Goal: Task Accomplishment & Management: Complete application form

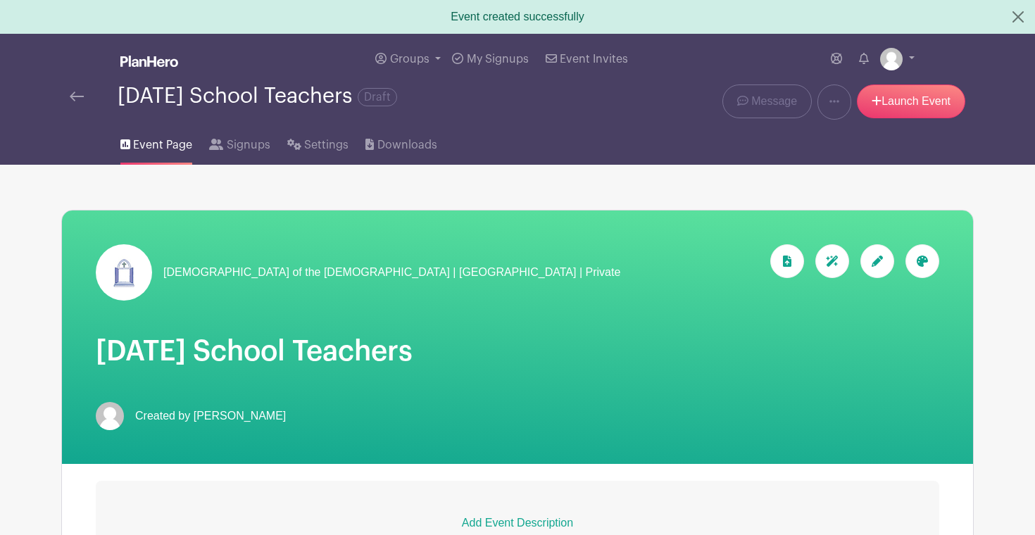
scroll to position [220, 0]
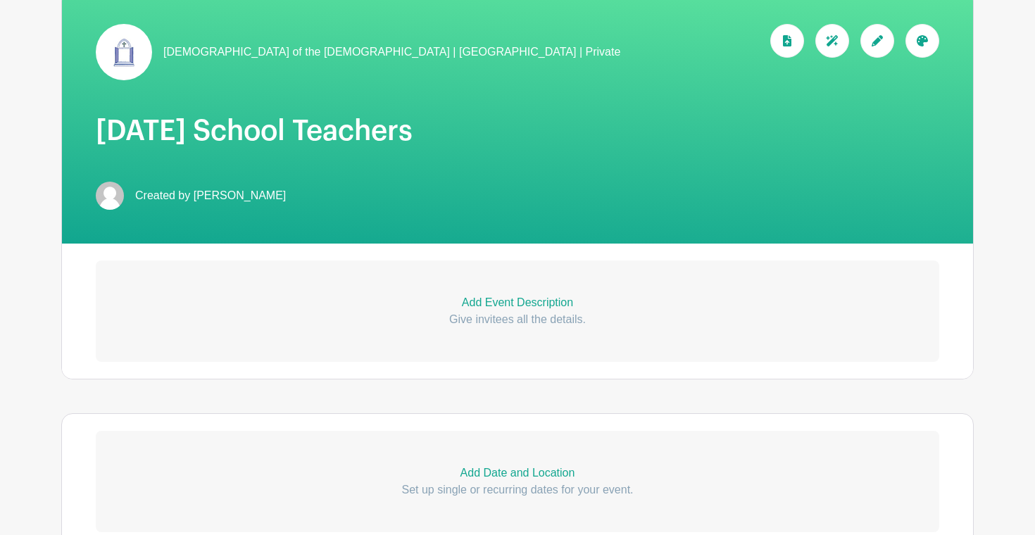
click at [546, 304] on p "Add Event Description" at bounding box center [517, 302] width 843 height 17
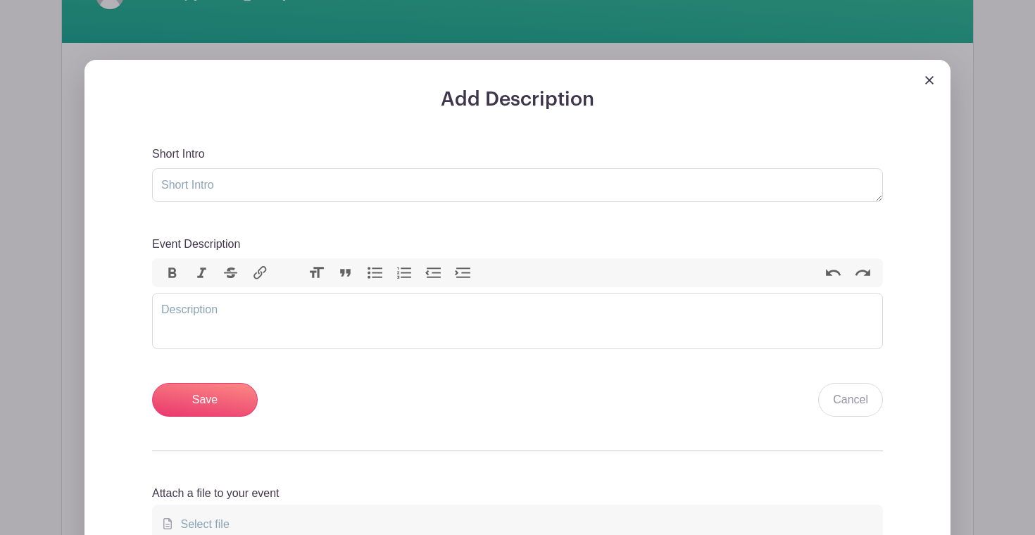
scroll to position [422, 0]
click at [248, 317] on trix-editor "Event Description" at bounding box center [517, 320] width 731 height 56
click at [260, 277] on button "Link" at bounding box center [261, 272] width 30 height 18
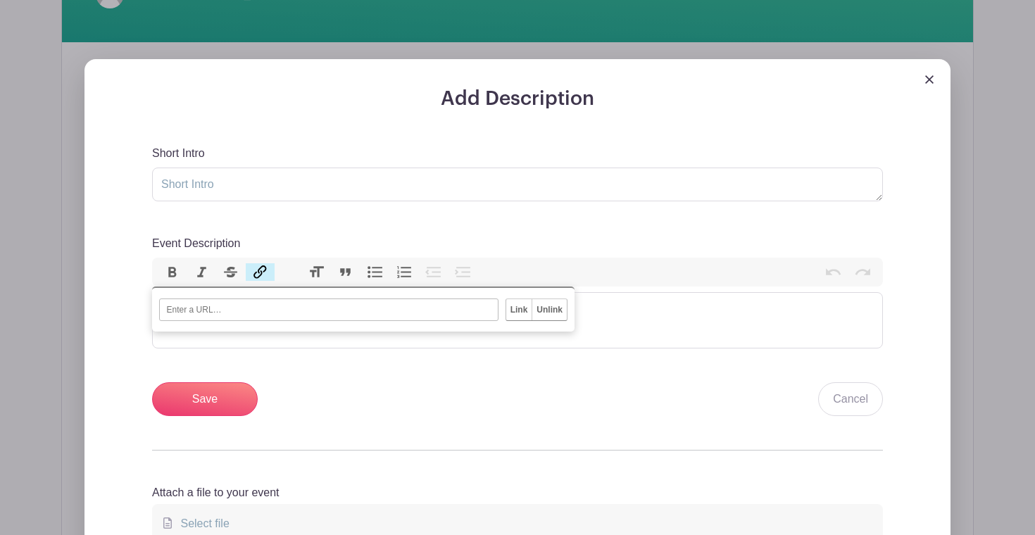
paste input "[URL][DOMAIN_NAME]"
type input "[URL][DOMAIN_NAME]"
click at [525, 316] on input "Link" at bounding box center [519, 309] width 26 height 21
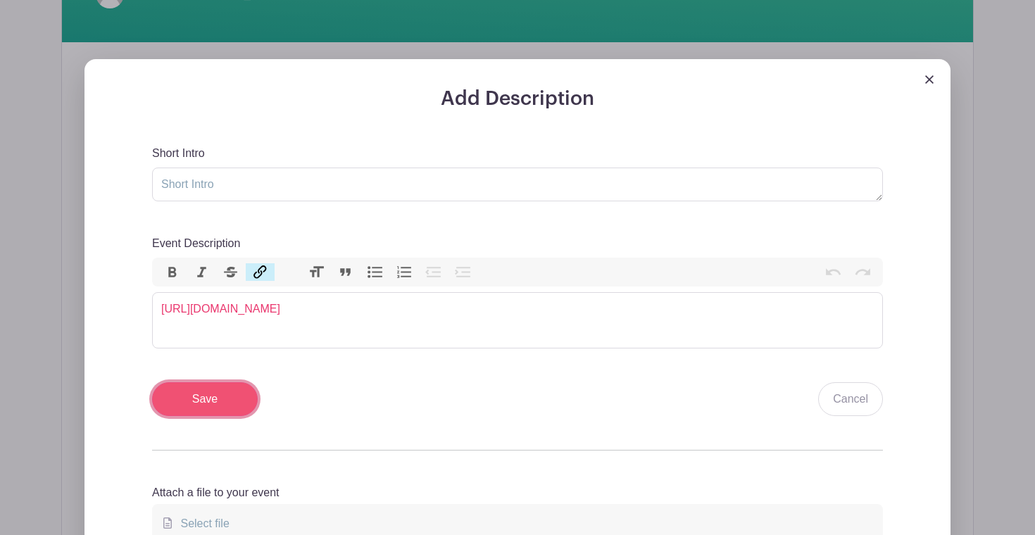
click at [208, 408] on input "Save" at bounding box center [205, 399] width 106 height 34
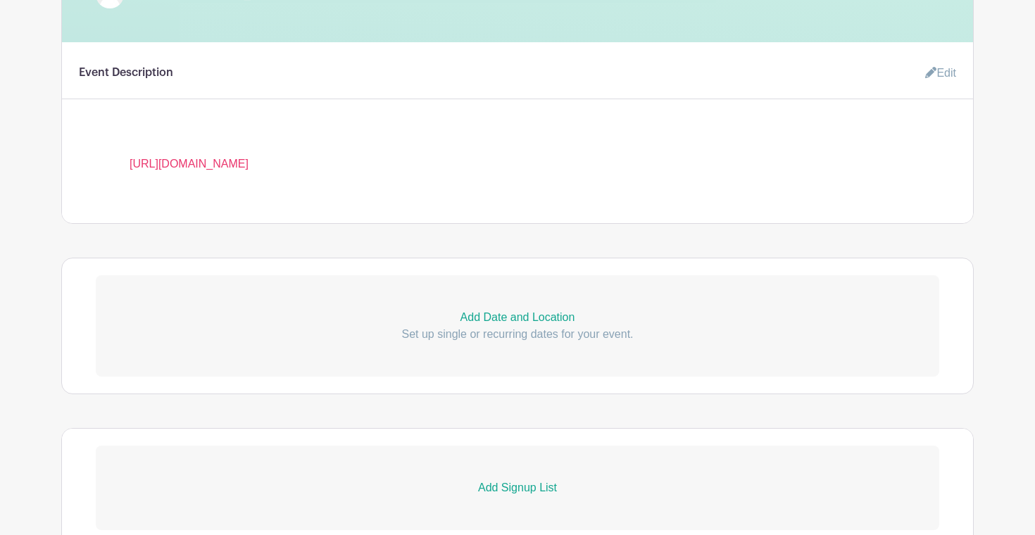
click at [949, 72] on link "Edit" at bounding box center [935, 73] width 42 height 28
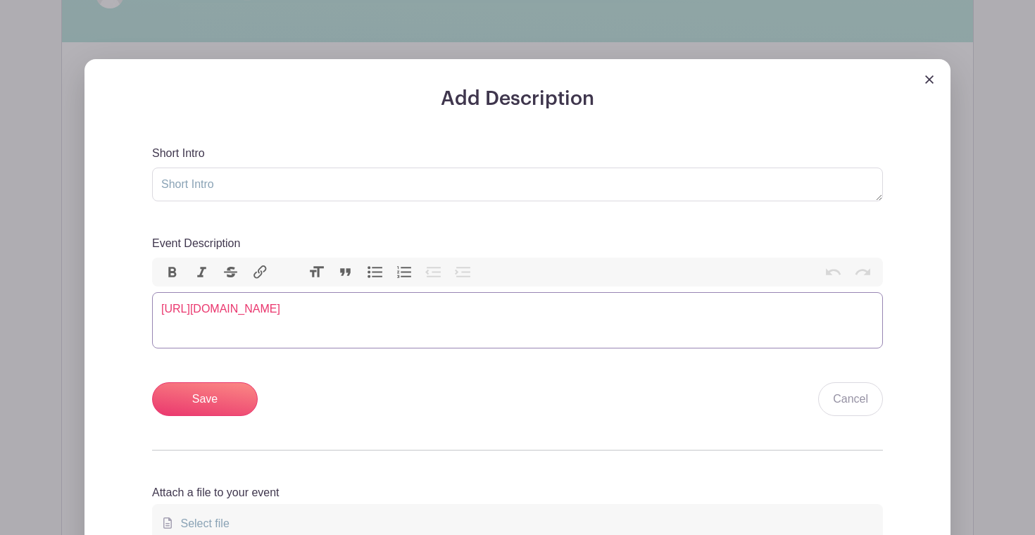
click at [159, 314] on trix-editor "[URL][DOMAIN_NAME]" at bounding box center [517, 320] width 731 height 56
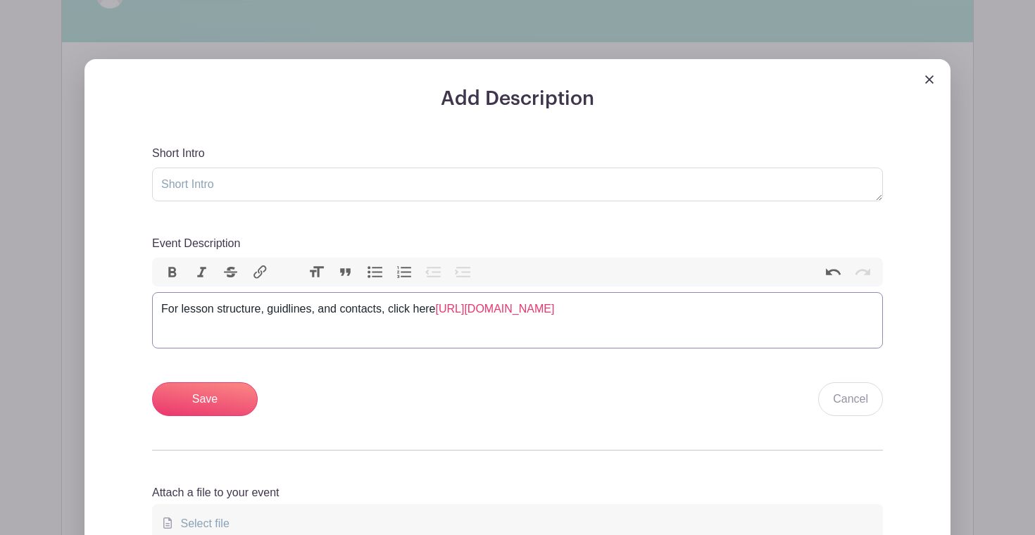
click at [289, 312] on div "For lesson structure, guidlines, and contacts, click here [URL][DOMAIN_NAME]" at bounding box center [517, 309] width 712 height 17
click at [443, 310] on div "For lesson structure, guidelines, and contacts, click here [URL][DOMAIN_NAME]" at bounding box center [517, 309] width 712 height 17
drag, startPoint x: 376, startPoint y: 335, endPoint x: 449, endPoint y: 310, distance: 77.2
click at [449, 310] on trix-editor "For lesson structure, guidelines, and contacts, click here. [URL][DOMAIN_NAME]" at bounding box center [517, 320] width 731 height 56
type trix-editor "<div>For lesson structure, guidelines, and contacts, click here.</div>"
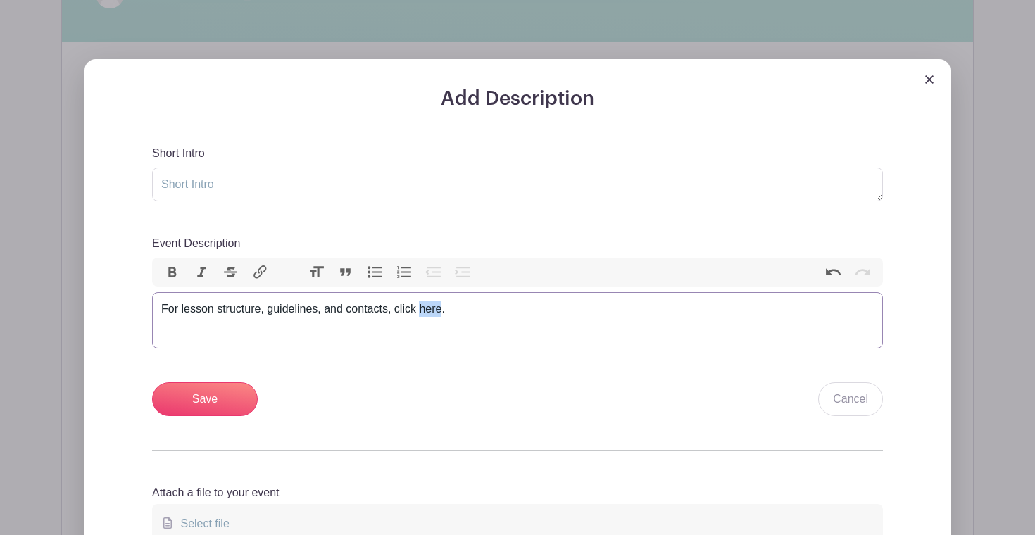
drag, startPoint x: 424, startPoint y: 310, endPoint x: 443, endPoint y: 315, distance: 20.2
click at [443, 315] on div "For lesson structure, guidelines, and contacts, click here." at bounding box center [517, 309] width 712 height 17
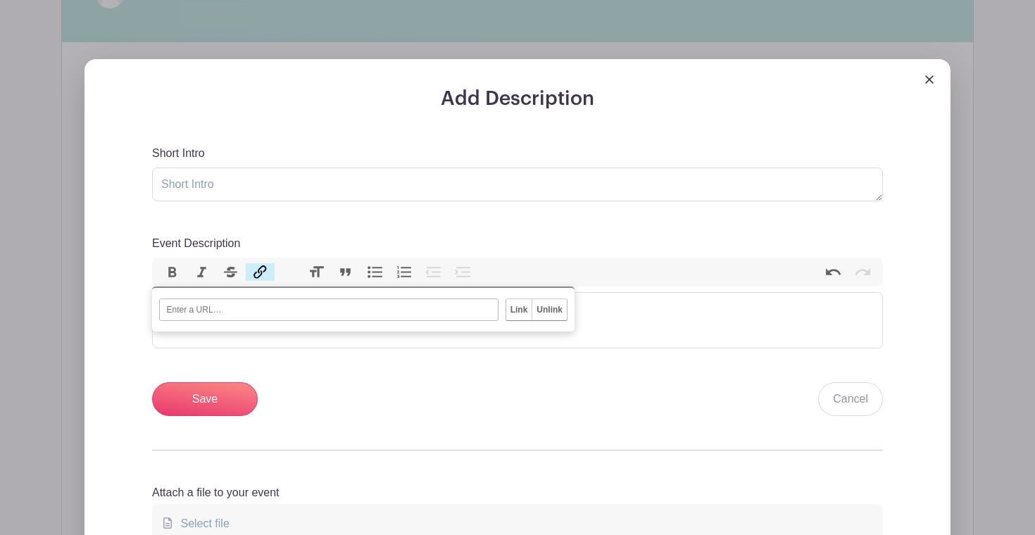
click at [270, 272] on button "Link" at bounding box center [261, 272] width 30 height 18
paste input "[URL][DOMAIN_NAME]"
type input "[URL][DOMAIN_NAME]"
click at [519, 316] on input "Link" at bounding box center [519, 309] width 26 height 21
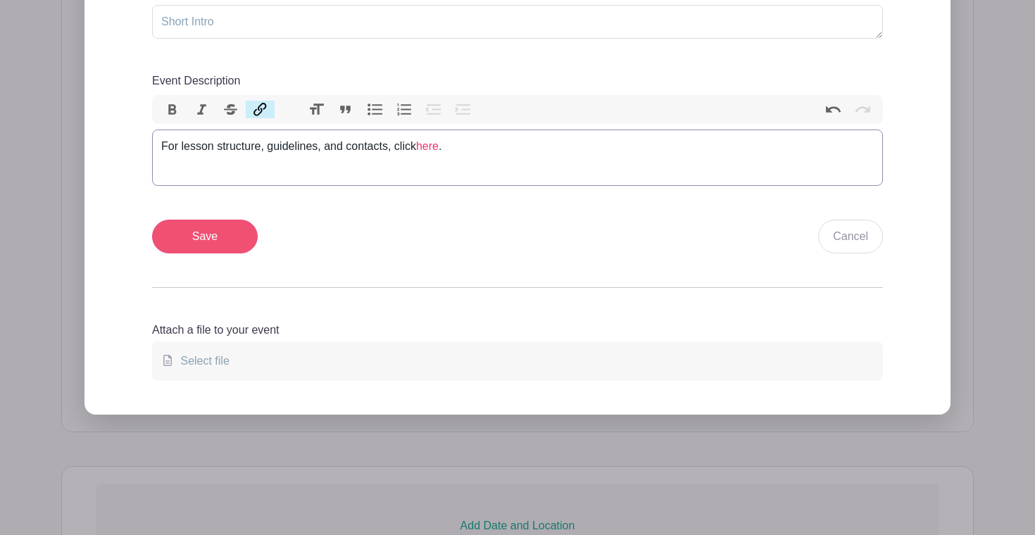
scroll to position [698, 0]
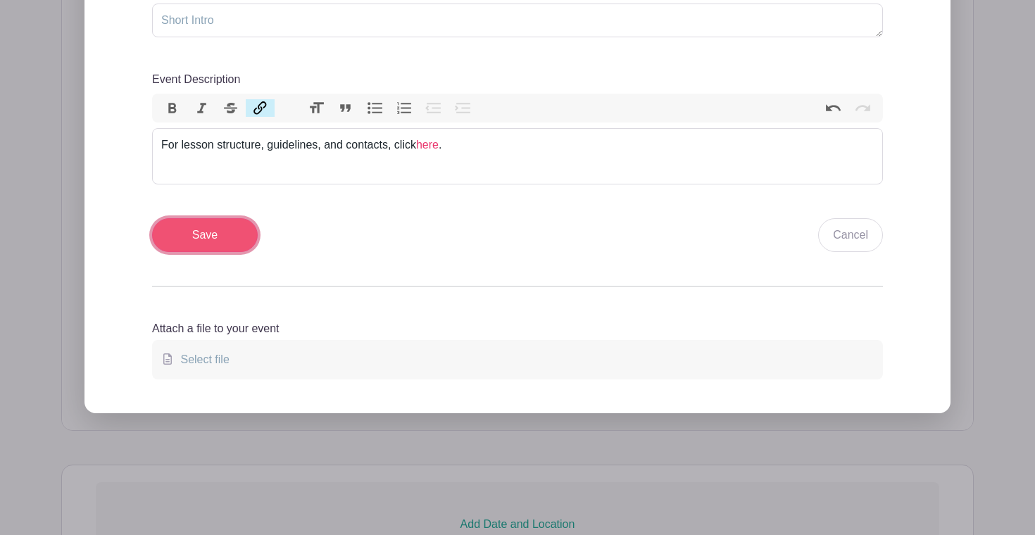
click at [196, 234] on input "Save" at bounding box center [205, 235] width 106 height 34
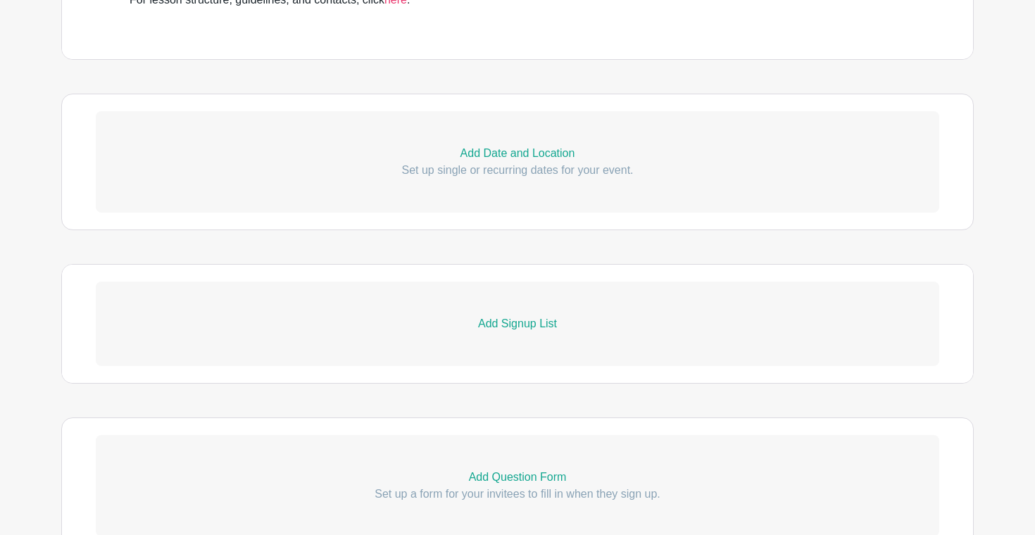
click at [513, 156] on p "Add Date and Location" at bounding box center [517, 153] width 843 height 17
select select "9"
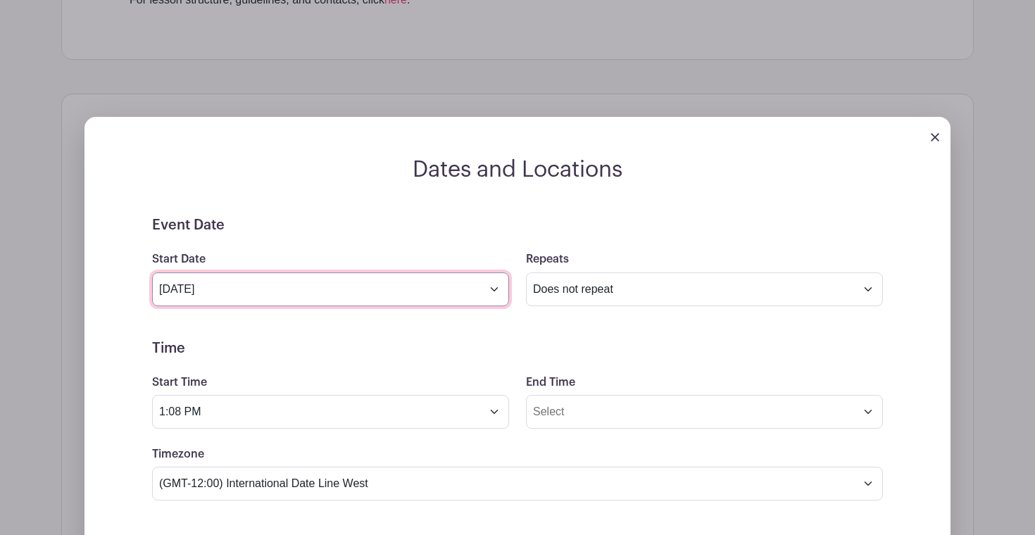
click at [501, 290] on input "[DATE]" at bounding box center [330, 289] width 357 height 34
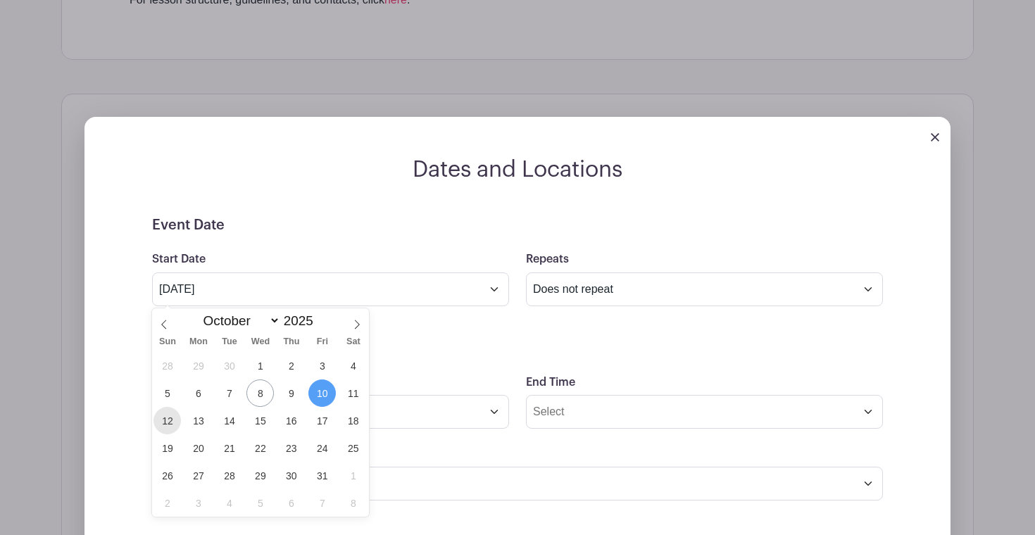
click at [177, 414] on span "12" at bounding box center [166, 420] width 27 height 27
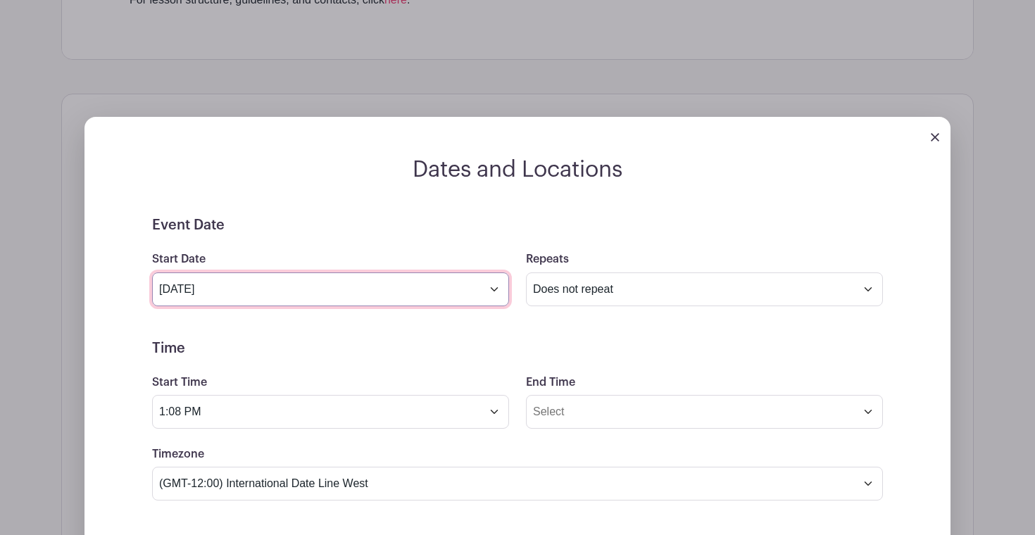
click at [488, 280] on input "[DATE]" at bounding box center [330, 289] width 357 height 34
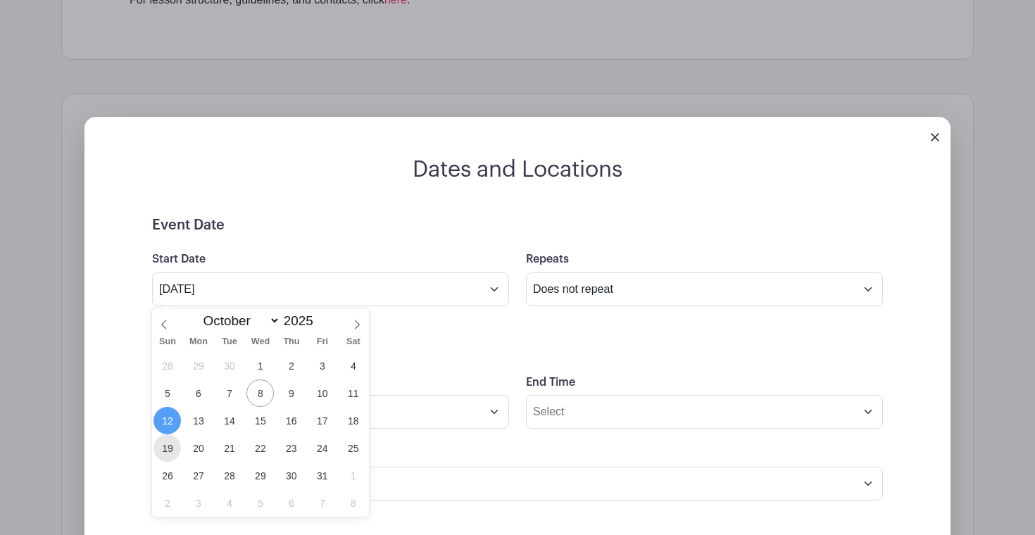
click at [171, 448] on span "19" at bounding box center [166, 447] width 27 height 27
type input "[DATE]"
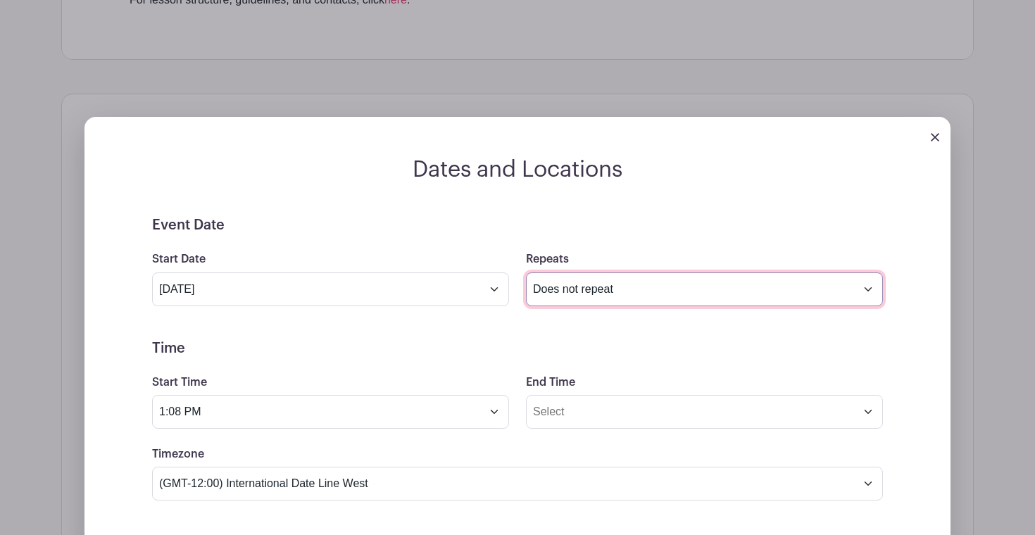
click at [835, 286] on select "Does not repeat Daily Weekly Monthly on day 19 Monthly on the third [DATE] Othe…" at bounding box center [704, 289] width 357 height 34
select select "weekly"
click at [526, 272] on select "Does not repeat Daily Weekly Monthly on day 19 Monthly on the third [DATE] Othe…" at bounding box center [704, 289] width 357 height 34
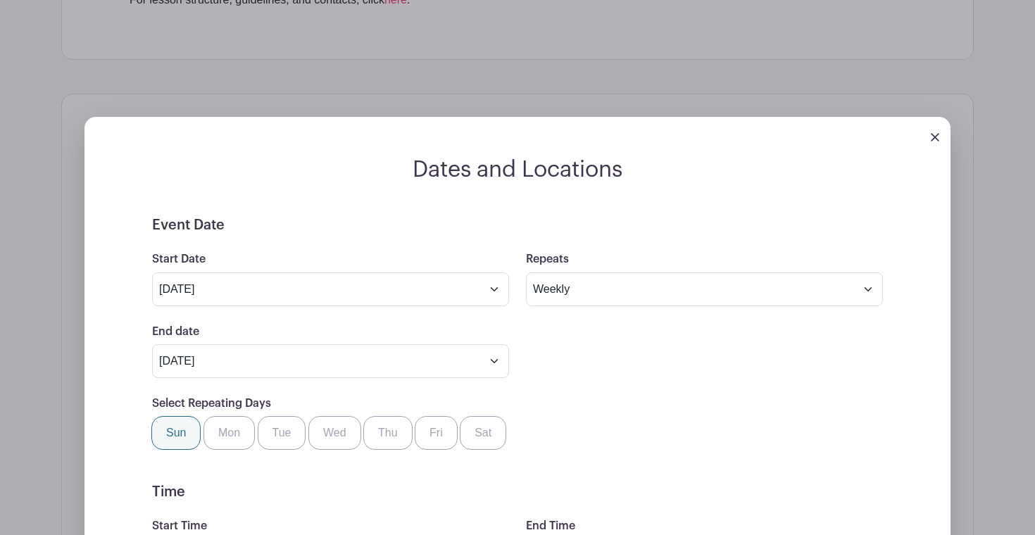
click at [179, 431] on label "Sun" at bounding box center [175, 433] width 49 height 34
click at [161, 425] on input "Sun" at bounding box center [156, 420] width 9 height 9
checkbox input "true"
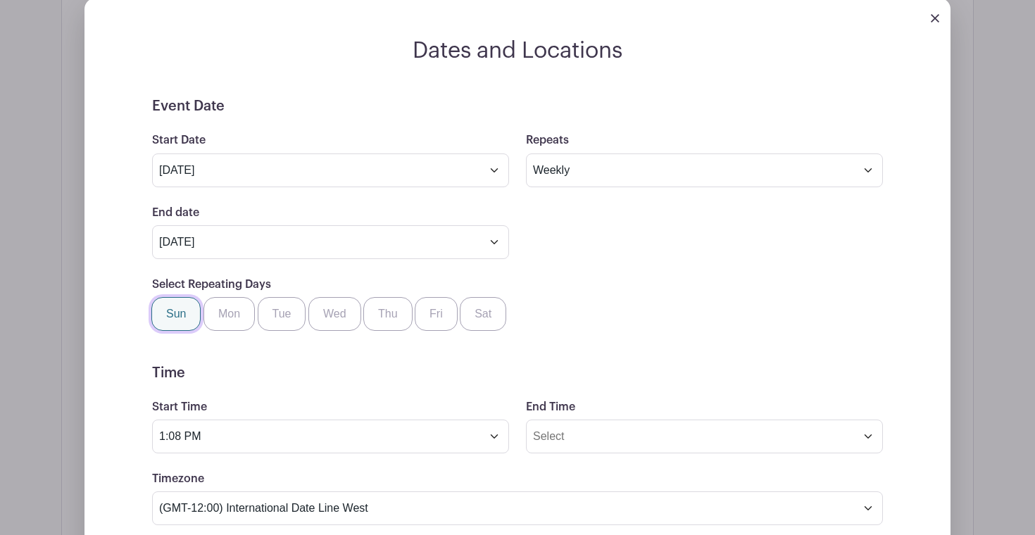
scroll to position [822, 0]
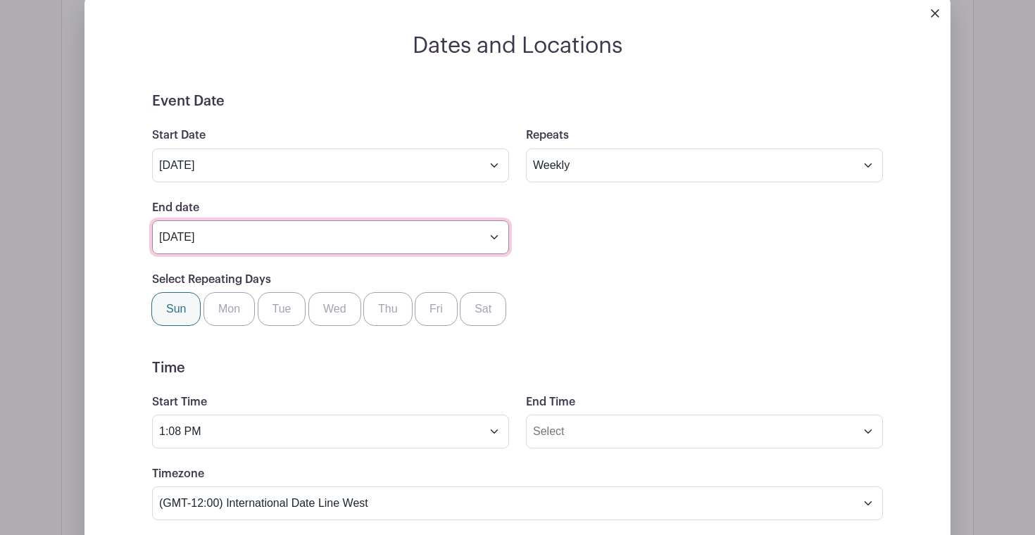
click at [492, 236] on input "[DATE]" at bounding box center [330, 237] width 357 height 34
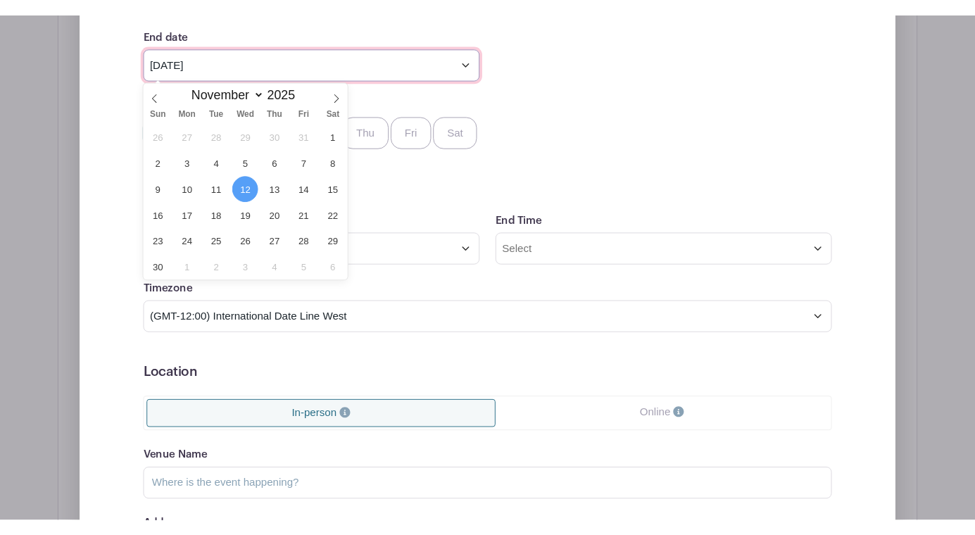
scroll to position [1006, 0]
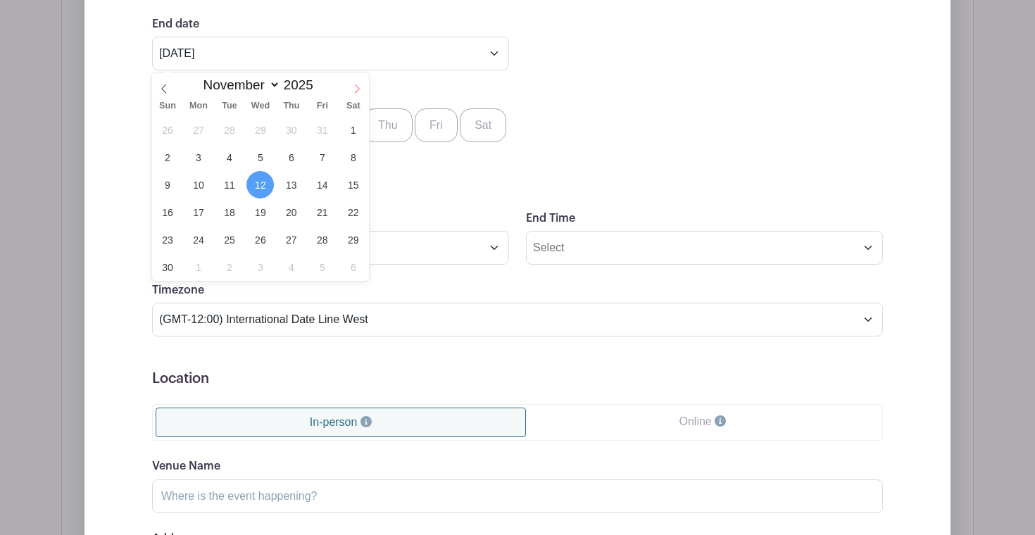
click at [355, 91] on icon at bounding box center [357, 89] width 10 height 10
select select "11"
click at [355, 91] on icon at bounding box center [357, 89] width 10 height 10
type input "2026"
click at [355, 91] on icon at bounding box center [357, 89] width 10 height 10
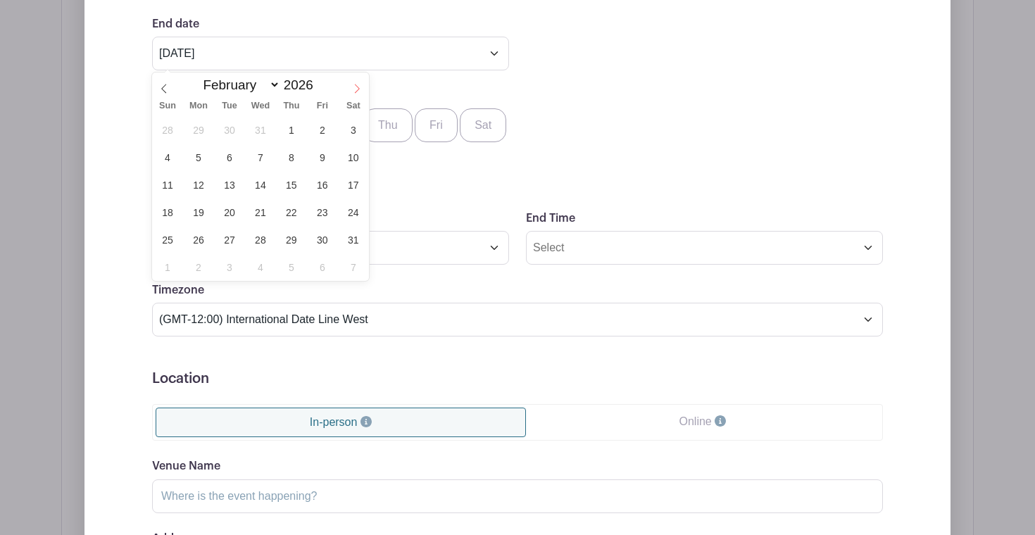
click at [355, 91] on icon at bounding box center [357, 89] width 10 height 10
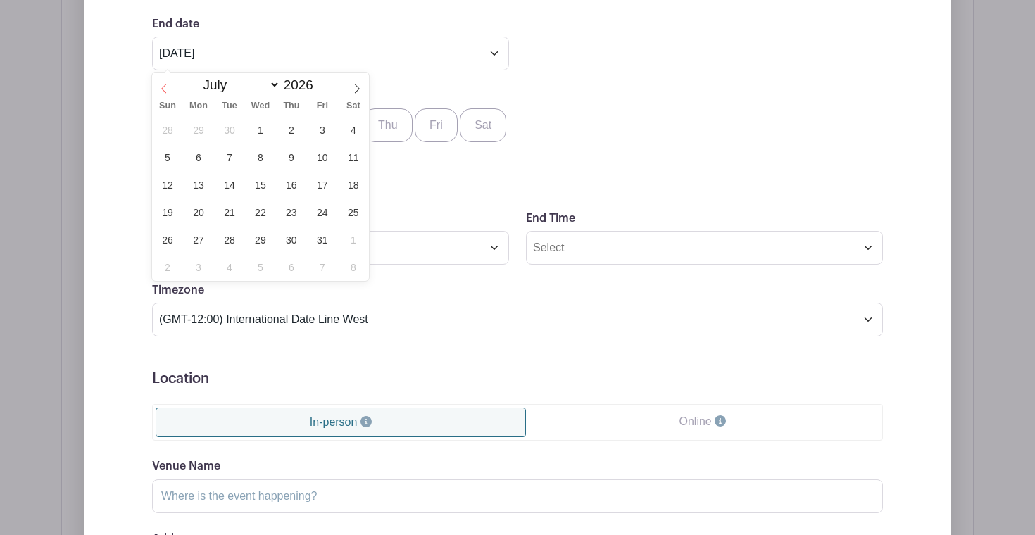
click at [170, 91] on span at bounding box center [164, 84] width 24 height 24
select select "4"
click at [168, 211] on span "17" at bounding box center [166, 211] width 27 height 27
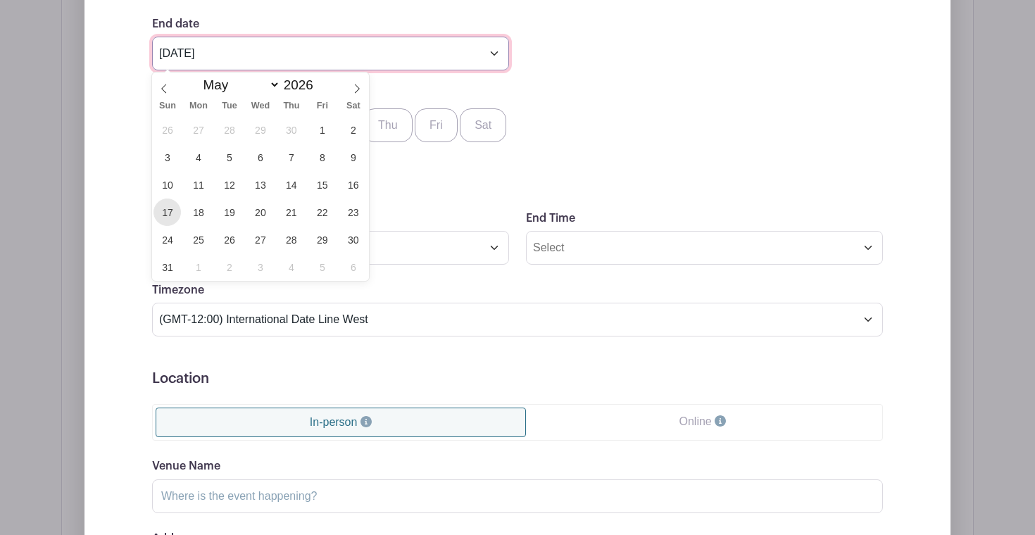
type input "[DATE]"
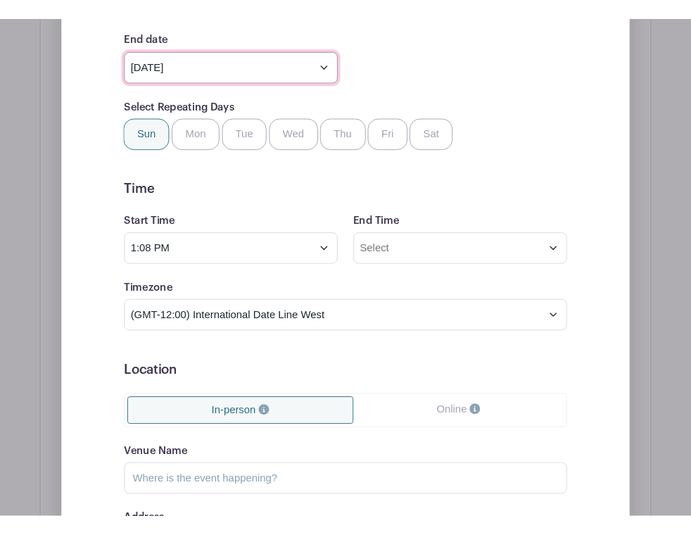
scroll to position [1002, 0]
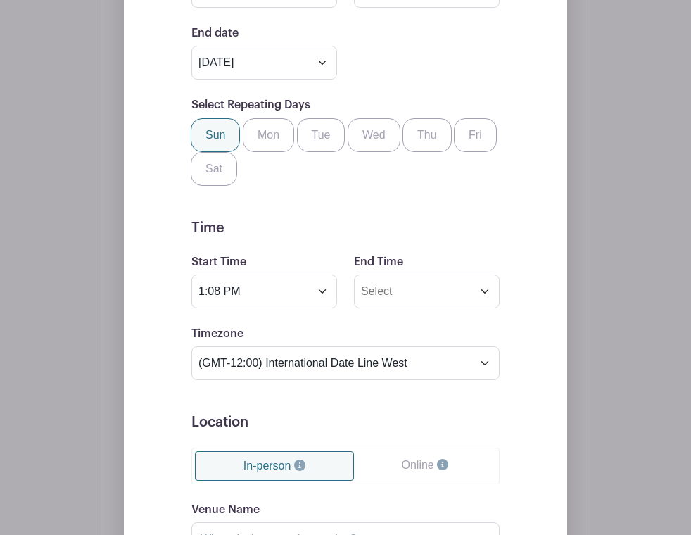
click at [172, 163] on div "Event Date Start Date [DATE] Repeats Does not repeat Daily Weekly Monthly on da…" at bounding box center [346, 324] width 376 height 811
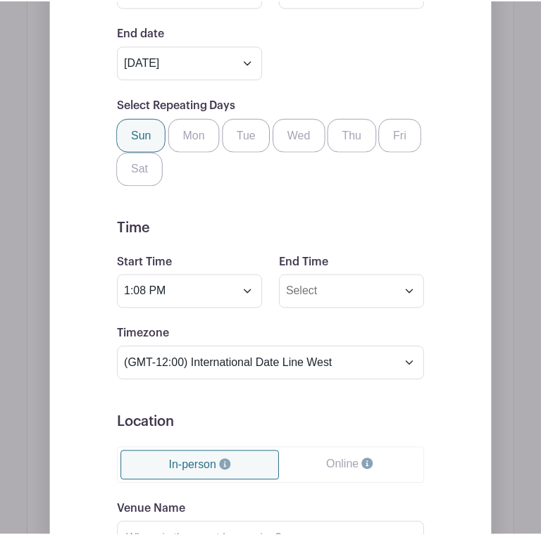
scroll to position [998, 0]
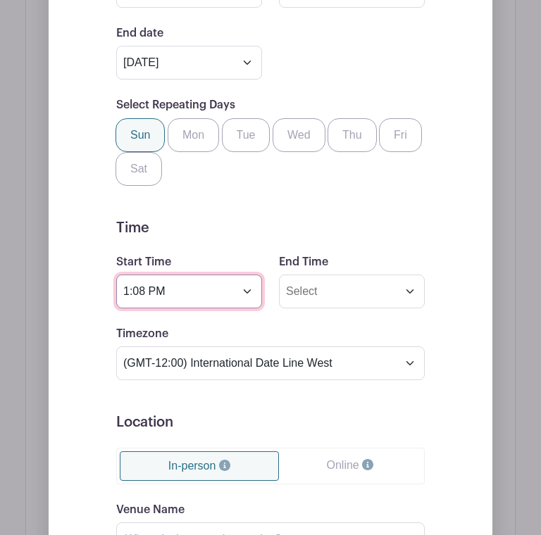
click at [246, 287] on input "1:08 PM" at bounding box center [189, 291] width 146 height 34
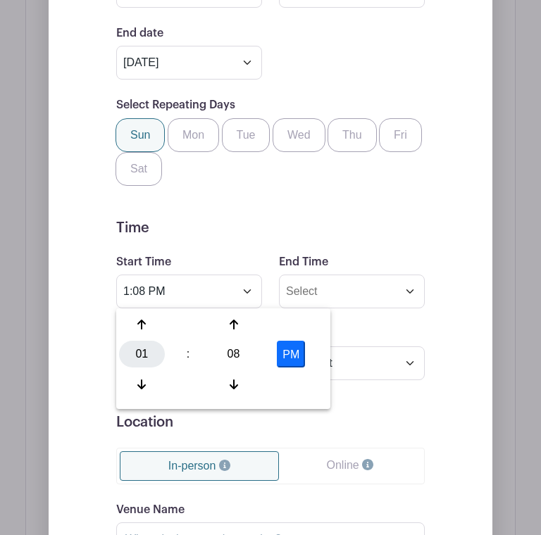
click at [140, 351] on div "01" at bounding box center [142, 354] width 46 height 27
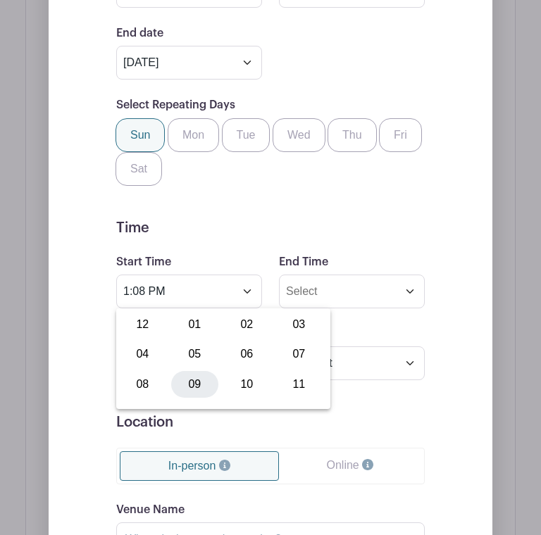
click at [200, 394] on div "09" at bounding box center [194, 384] width 47 height 27
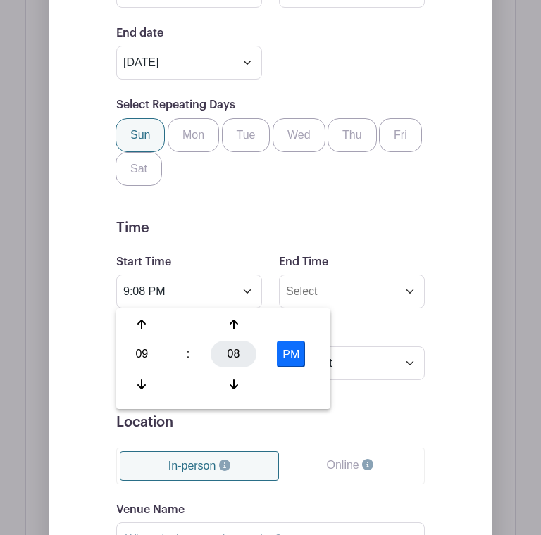
click at [227, 360] on div "08" at bounding box center [233, 354] width 46 height 27
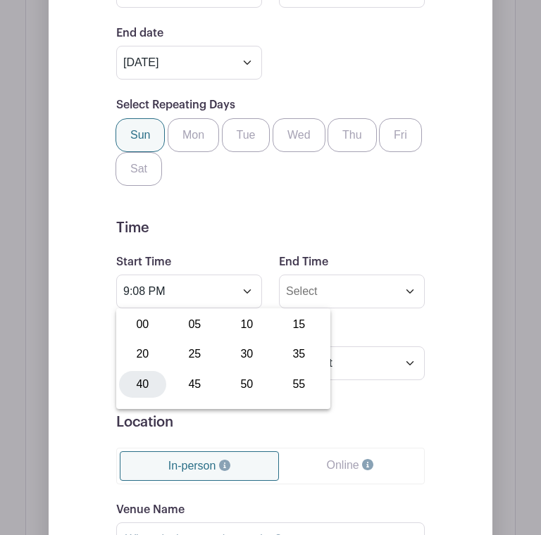
click at [131, 386] on div "40" at bounding box center [142, 384] width 47 height 27
type input "9:40 PM"
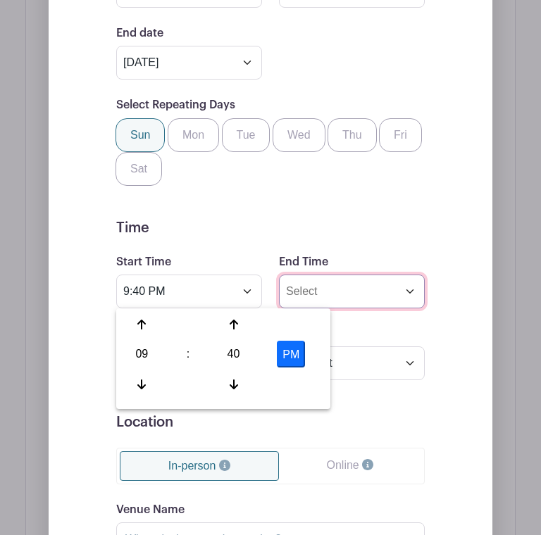
click at [369, 298] on input "End Time" at bounding box center [352, 291] width 146 height 34
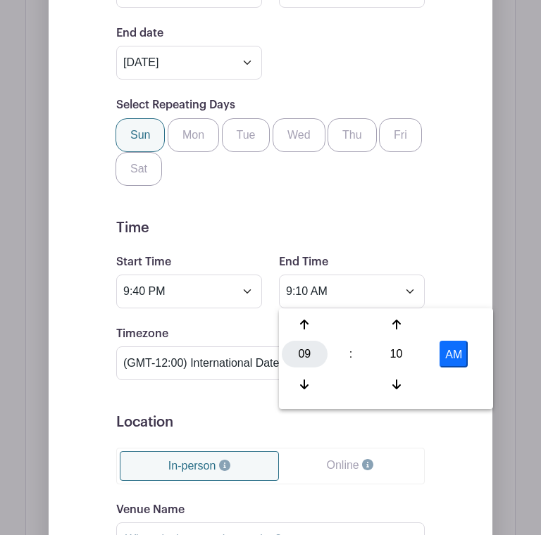
click at [301, 358] on div "09" at bounding box center [305, 354] width 46 height 27
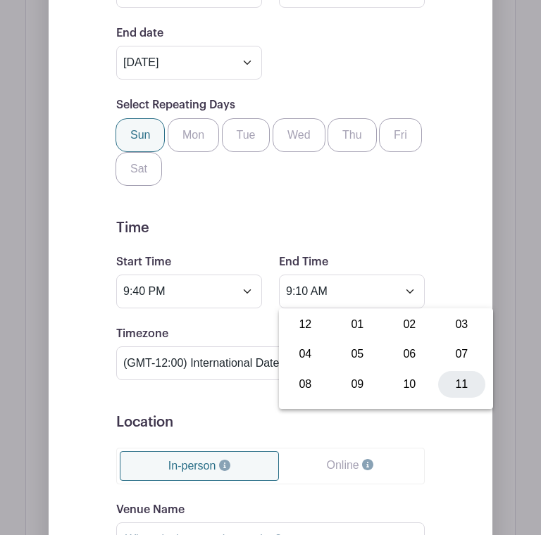
click at [452, 386] on div "11" at bounding box center [461, 384] width 47 height 27
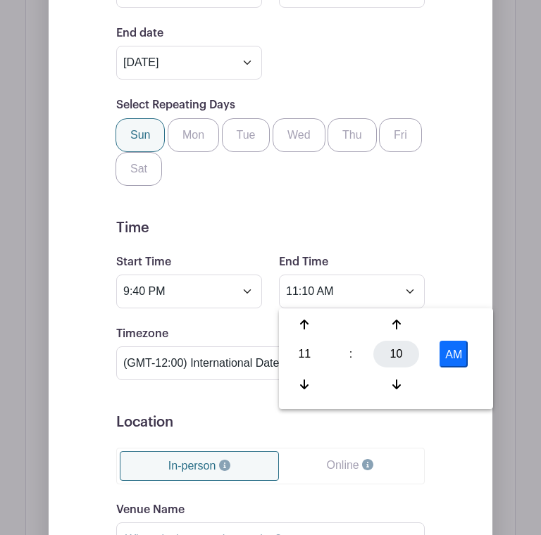
click at [391, 360] on div "10" at bounding box center [396, 354] width 46 height 27
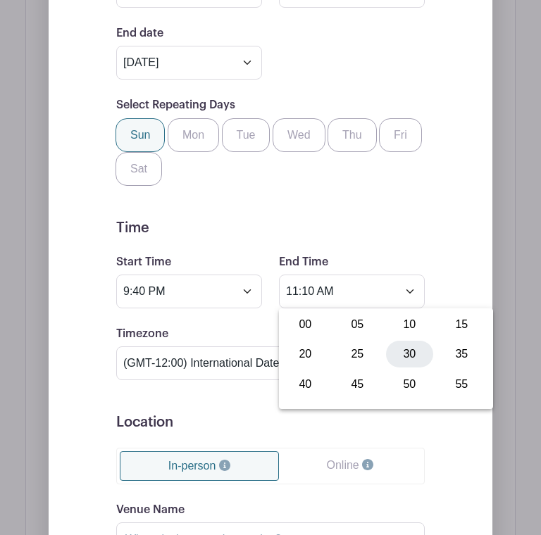
click at [400, 360] on div "30" at bounding box center [409, 354] width 47 height 27
type input "11:30 AM"
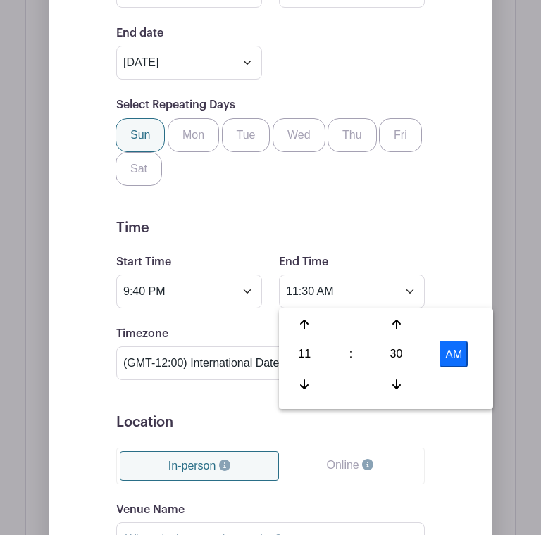
click at [405, 243] on form "Event Date Start Date [DATE] Repeats Does not repeat Daily Weekly Monthly on da…" at bounding box center [270, 324] width 308 height 811
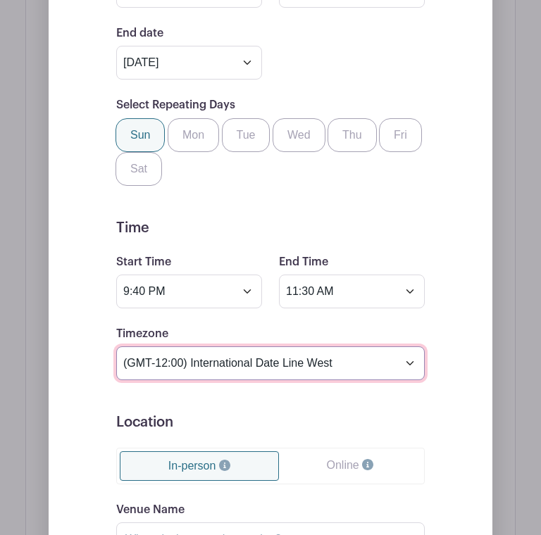
click at [419, 360] on select "(GMT-12:00) International Date Line West (GMT-11:00) [US_STATE] (GMT-11:00) [GE…" at bounding box center [270, 363] width 308 height 34
select select "Eastern Time ([GEOGRAPHIC_DATA] & [GEOGRAPHIC_DATA])"
click at [116, 346] on select "(GMT-12:00) International Date Line West (GMT-11:00) [US_STATE] (GMT-11:00) [GE…" at bounding box center [270, 363] width 308 height 34
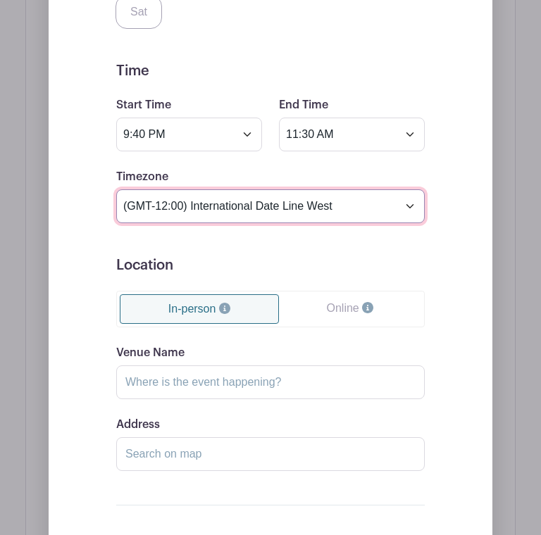
scroll to position [1247, 0]
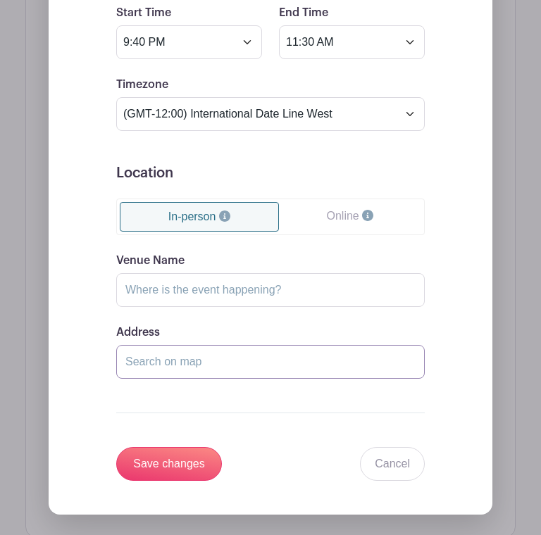
click at [169, 356] on input "Address" at bounding box center [270, 362] width 308 height 34
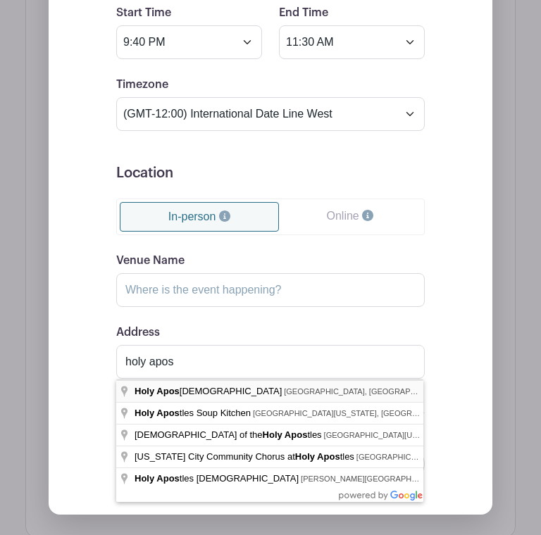
type input "[DEMOGRAPHIC_DATA], [GEOGRAPHIC_DATA], [GEOGRAPHIC_DATA], [GEOGRAPHIC_DATA]"
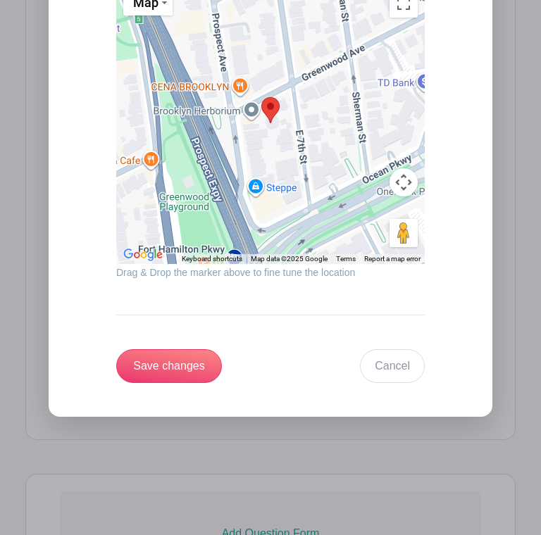
scroll to position [1663, 0]
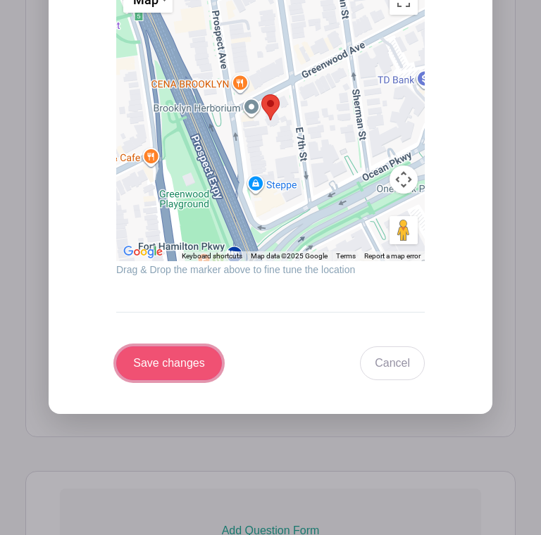
click at [170, 367] on input "Save changes" at bounding box center [169, 363] width 106 height 34
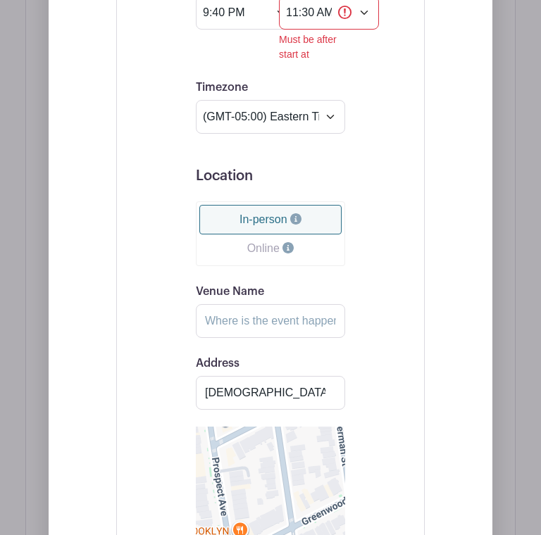
scroll to position [1335, 0]
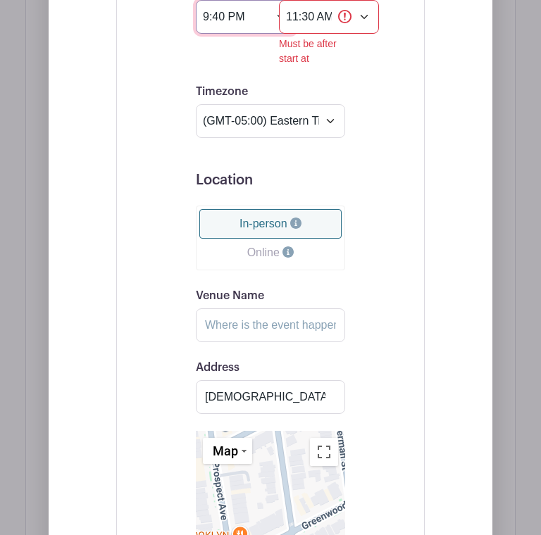
click at [242, 20] on input "9:40 PM" at bounding box center [246, 17] width 100 height 34
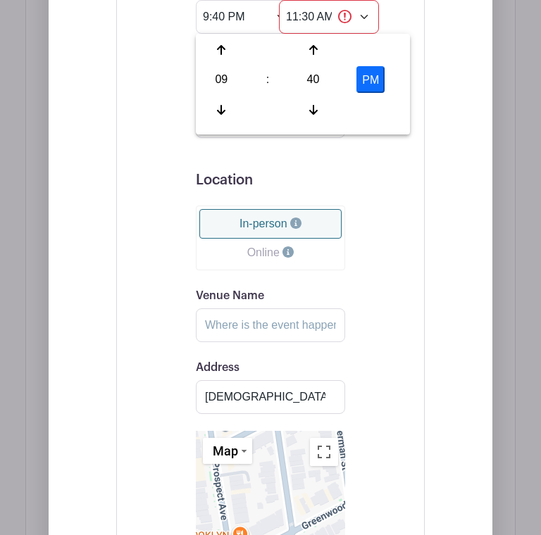
click at [373, 80] on button "PM" at bounding box center [370, 79] width 28 height 27
type input "9:40 AM"
click at [410, 144] on div "Event Date Start Date [DATE] Repeats Does not repeat Daily Weekly Monthly on da…" at bounding box center [270, 229] width 308 height 1295
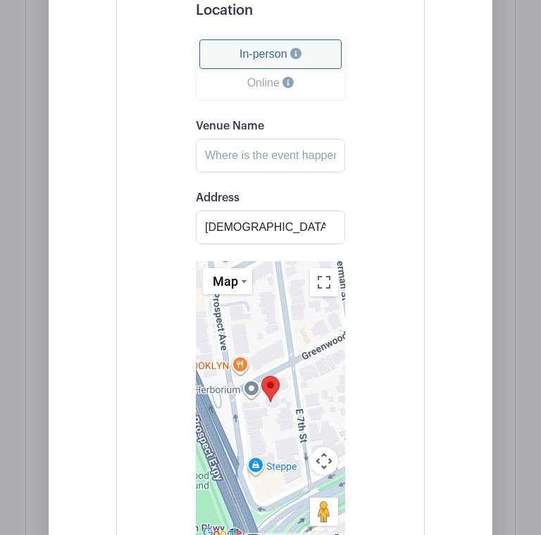
scroll to position [1993, 0]
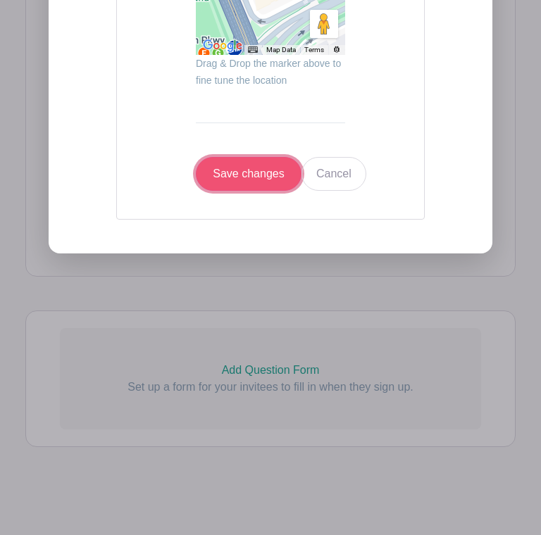
click at [262, 176] on input "Save changes" at bounding box center [249, 174] width 106 height 34
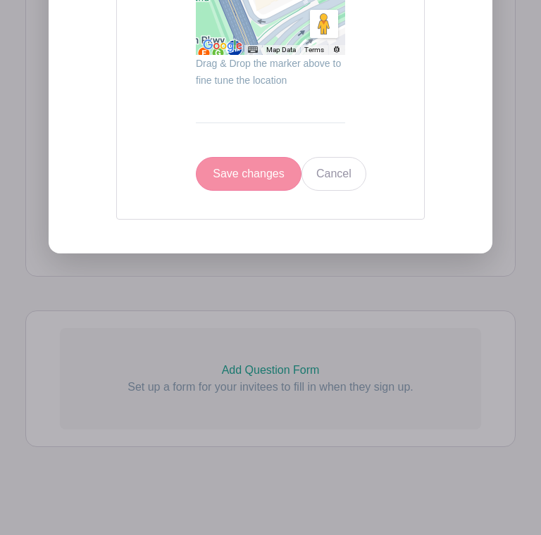
scroll to position [885, 0]
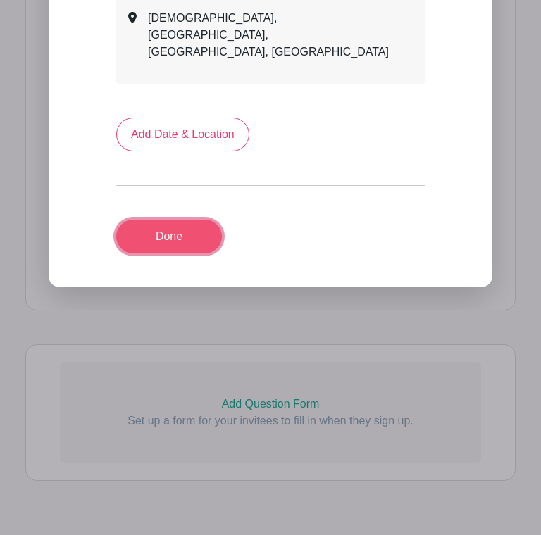
click at [192, 220] on link "Done" at bounding box center [169, 237] width 106 height 34
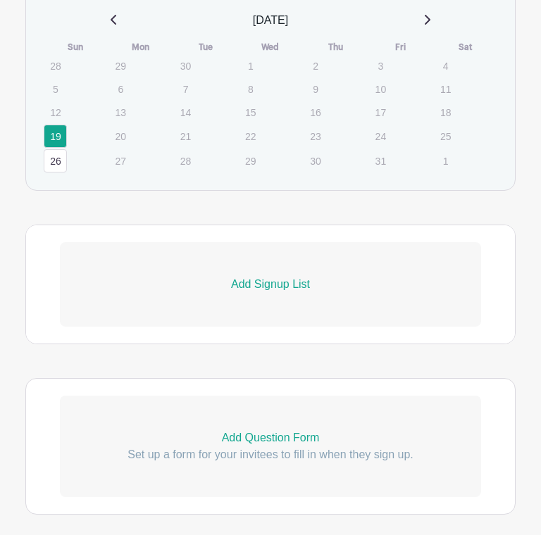
scroll to position [1018, 0]
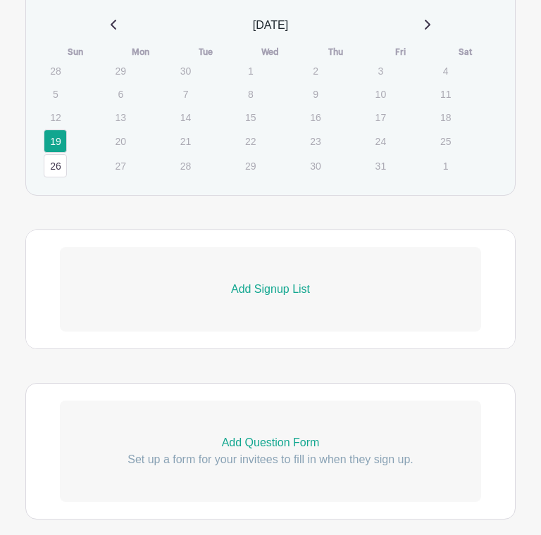
click at [268, 298] on p "Add Signup List" at bounding box center [270, 289] width 421 height 17
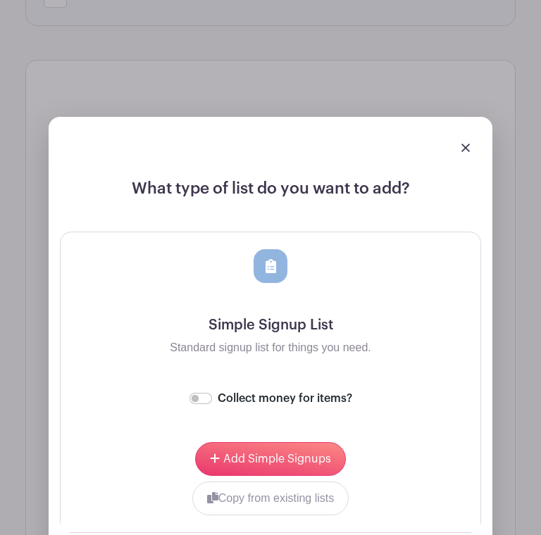
scroll to position [1255, 0]
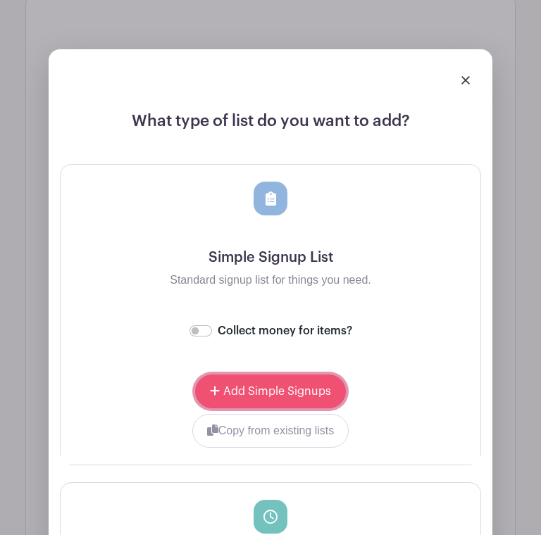
click at [291, 397] on span "Add Simple Signups" at bounding box center [277, 391] width 108 height 11
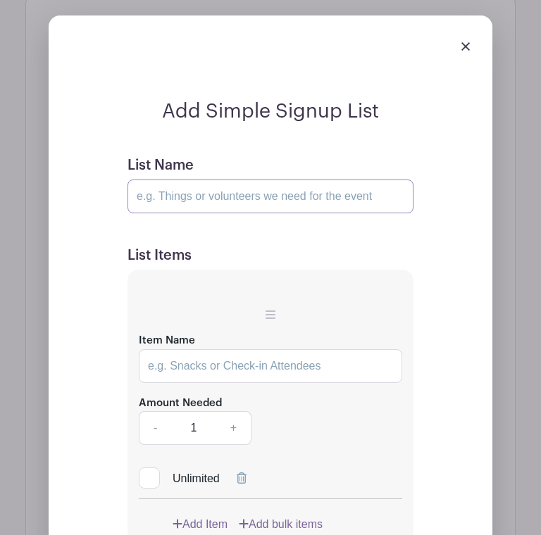
click at [246, 213] on input "List Name" at bounding box center [270, 196] width 286 height 34
type input "Teacher"
click at [222, 383] on input "Item Name" at bounding box center [270, 366] width 263 height 34
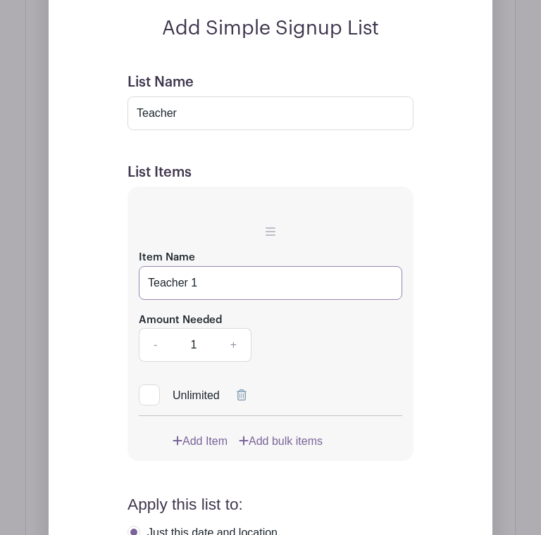
scroll to position [1476, 0]
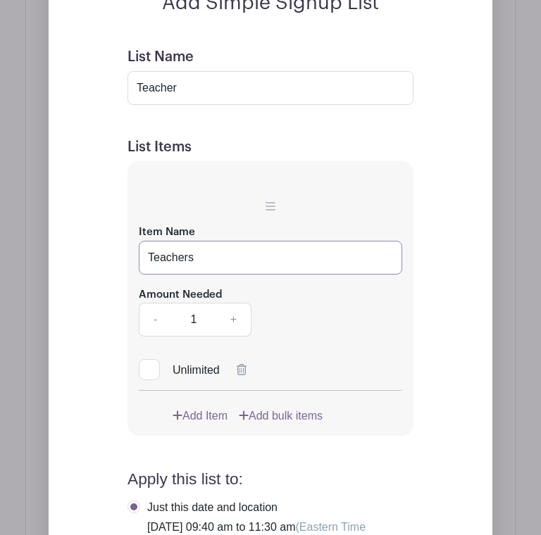
type input "Teachers"
click at [229, 336] on link "+" at bounding box center [233, 320] width 35 height 34
type input "2"
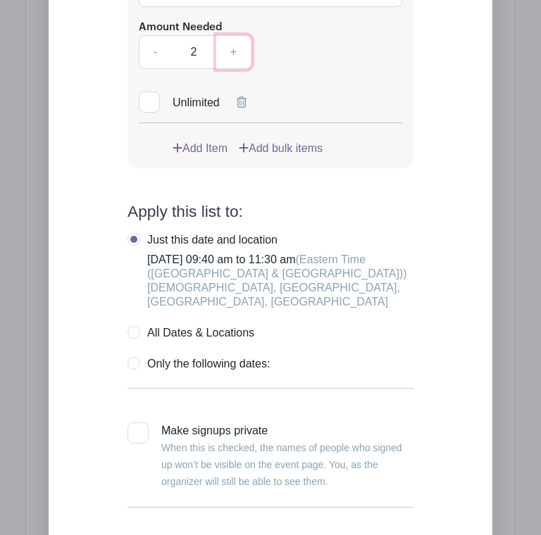
scroll to position [1746, 0]
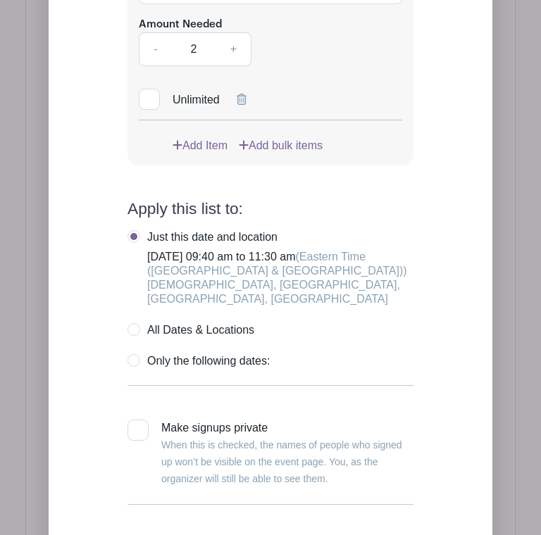
click at [133, 337] on label "All Dates & Locations" at bounding box center [190, 330] width 127 height 14
radio input "true"
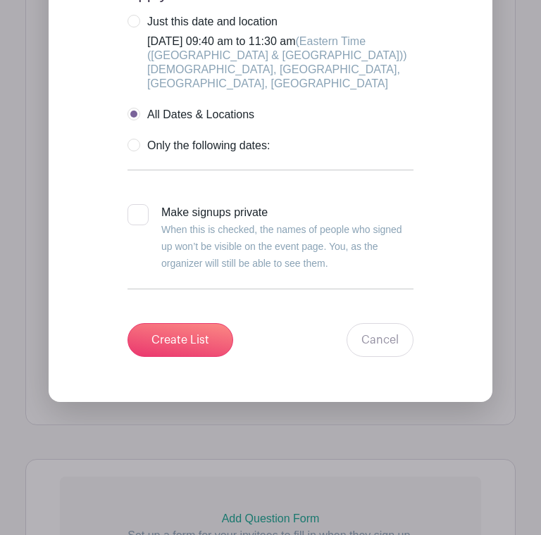
scroll to position [1973, 0]
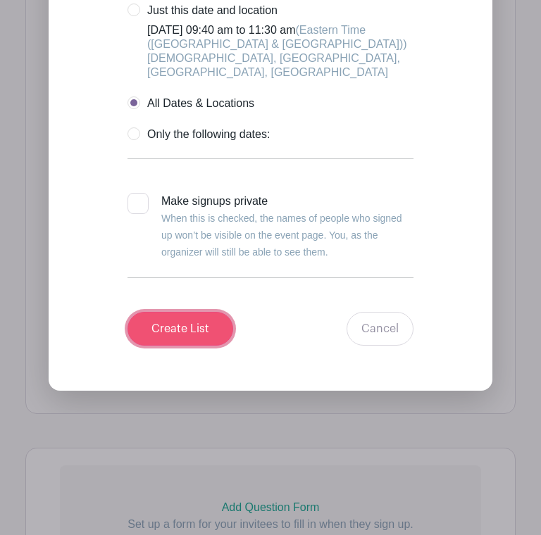
click at [151, 346] on input "Create List" at bounding box center [180, 329] width 106 height 34
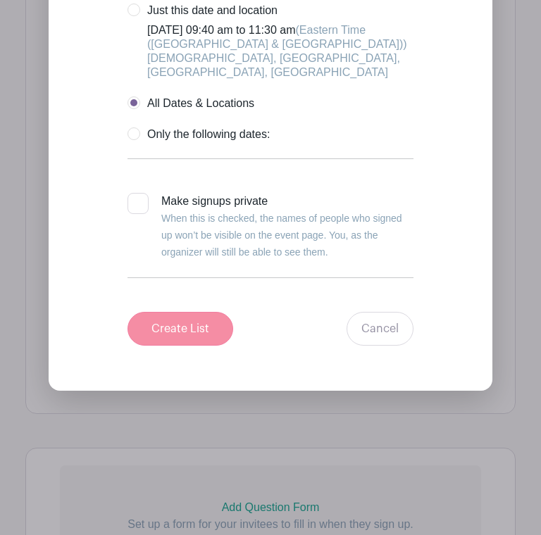
scroll to position [1075, 0]
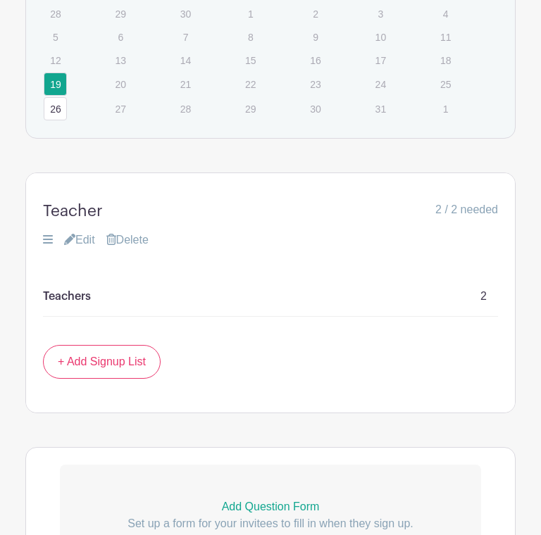
click at [89, 248] on link "Edit" at bounding box center [79, 240] width 31 height 17
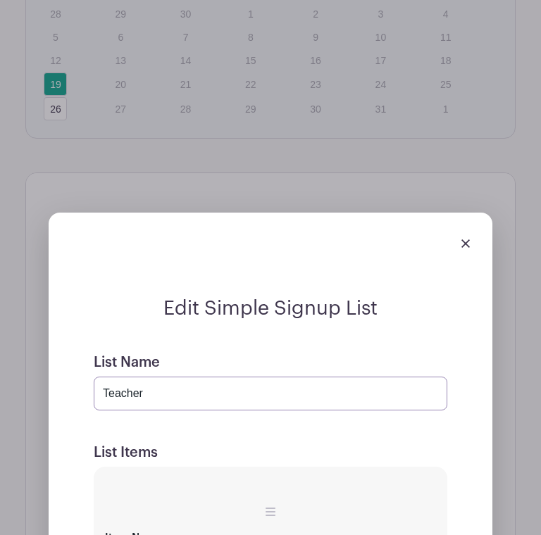
drag, startPoint x: 175, startPoint y: 422, endPoint x: 82, endPoint y: 409, distance: 93.9
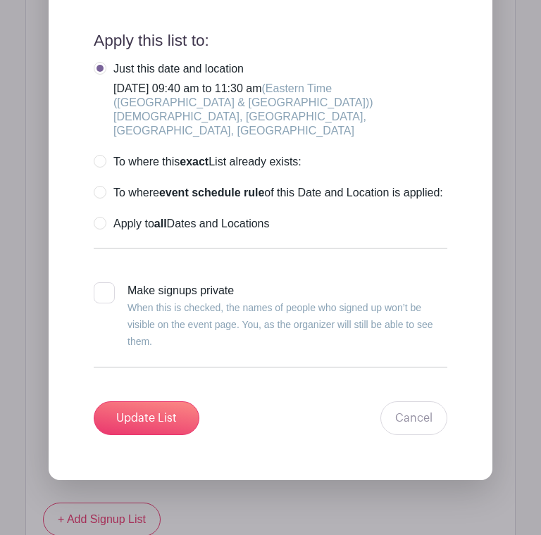
scroll to position [1821, 0]
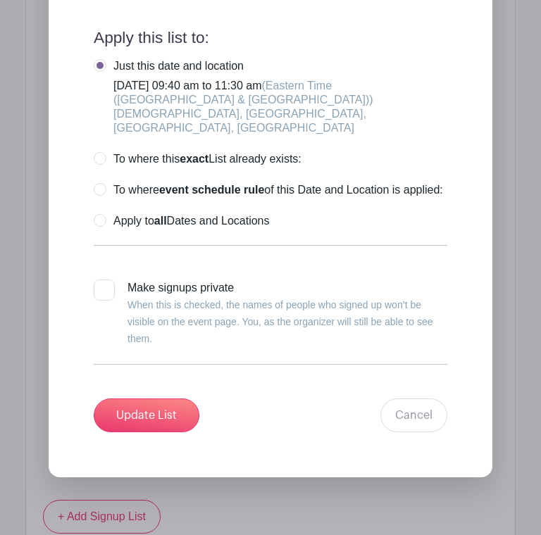
type input "[DATE] School Teachers"
click at [100, 228] on label "Apply to all Dates and Locations" at bounding box center [181, 221] width 175 height 14
radio input "true"
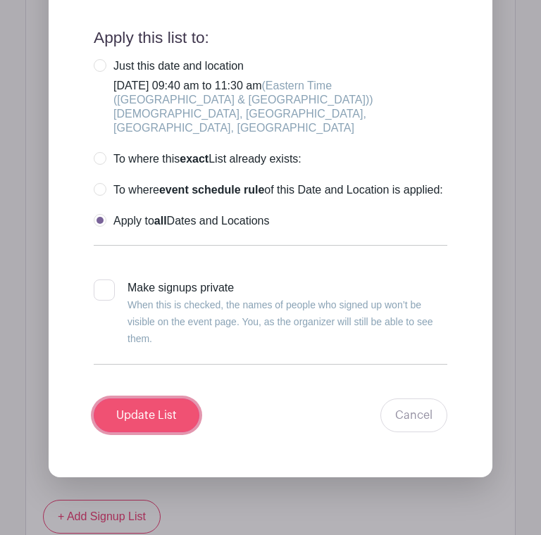
click at [162, 432] on input "Update List" at bounding box center [147, 415] width 106 height 34
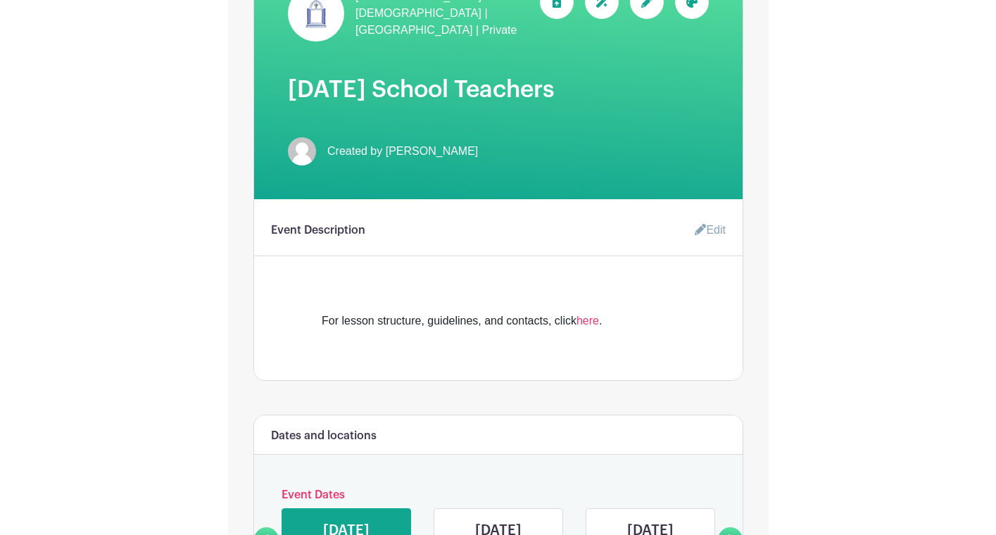
scroll to position [0, 0]
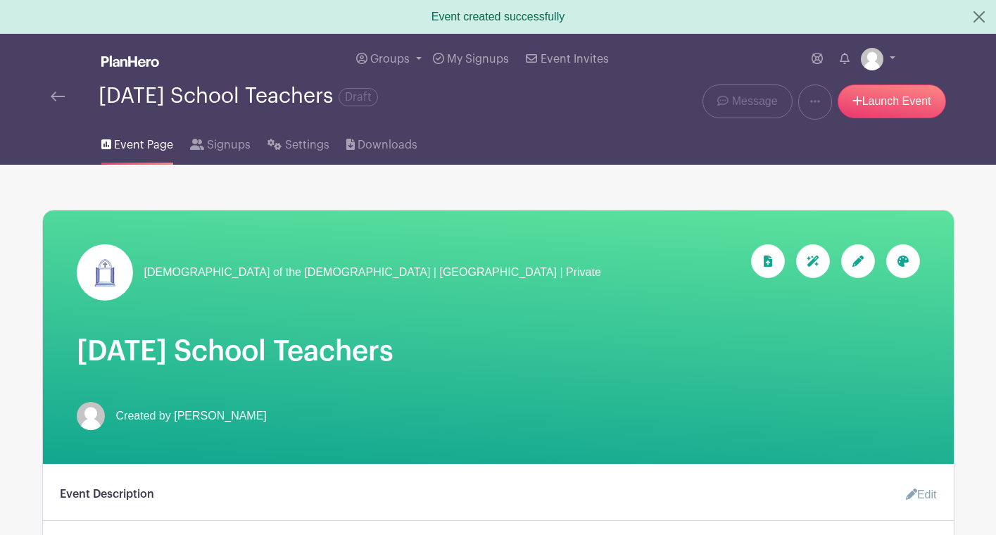
click at [120, 65] on img at bounding box center [130, 61] width 58 height 11
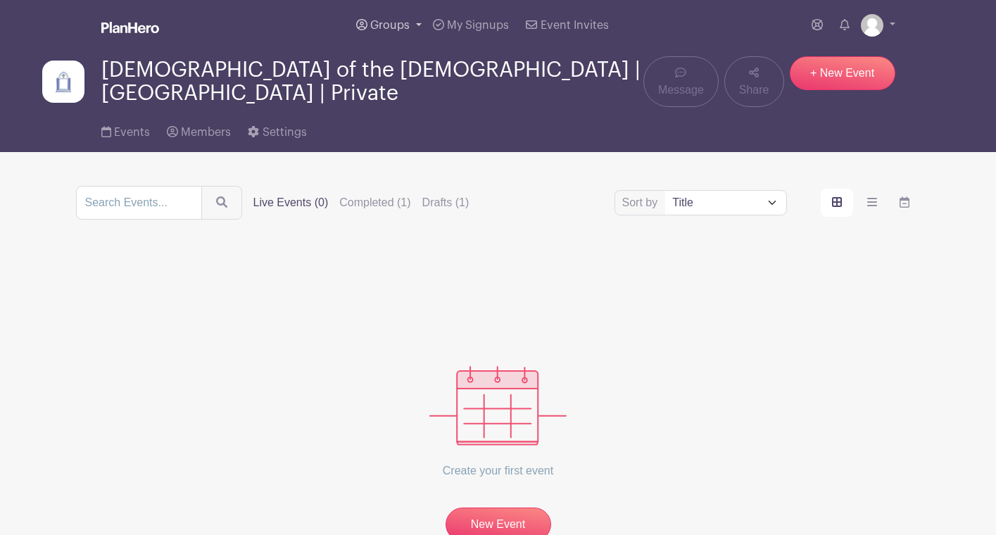
click at [394, 23] on span "Groups" at bounding box center [389, 25] width 39 height 11
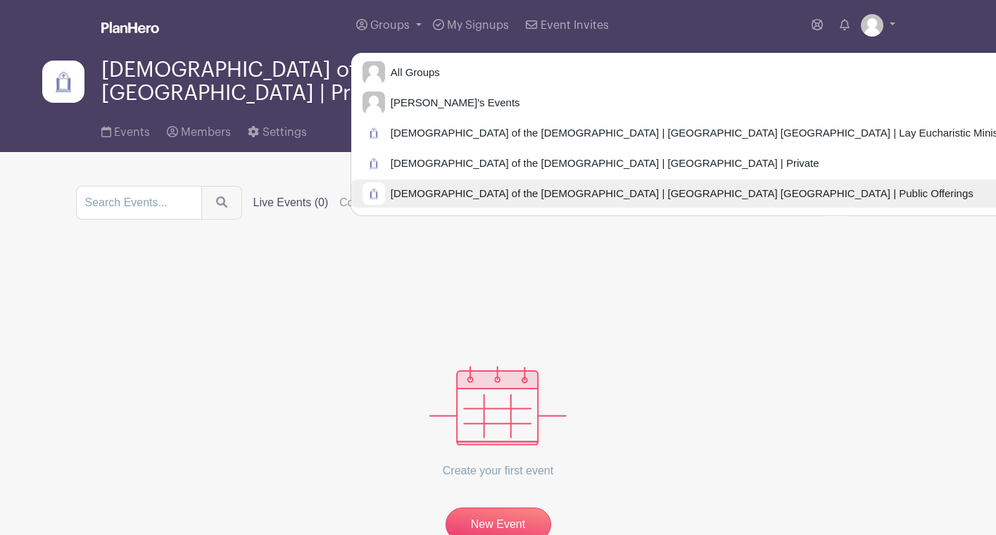
click at [424, 191] on span "[DEMOGRAPHIC_DATA] of the [DEMOGRAPHIC_DATA] | [GEOGRAPHIC_DATA] [GEOGRAPHIC_DA…" at bounding box center [679, 194] width 588 height 16
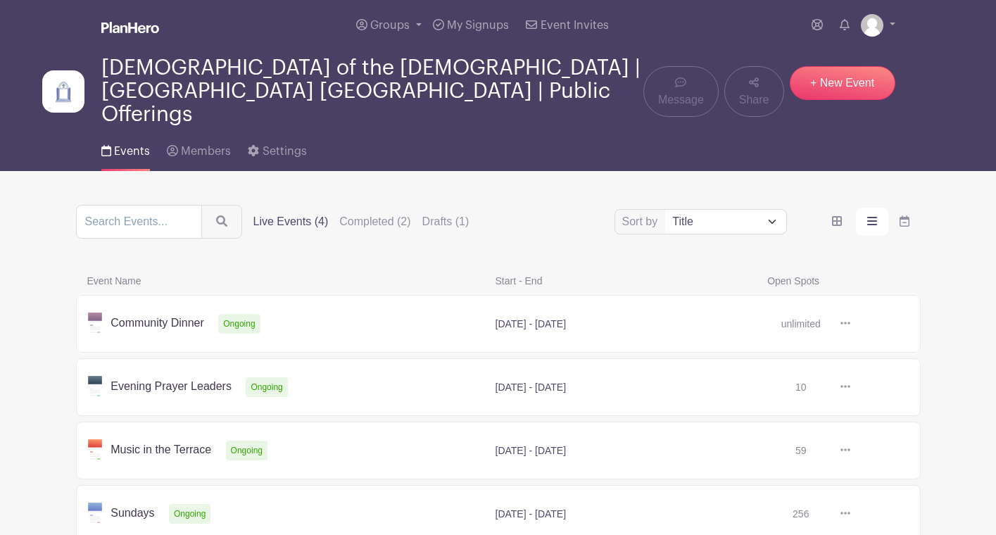
click at [850, 450] on link at bounding box center [850, 450] width 0 height 0
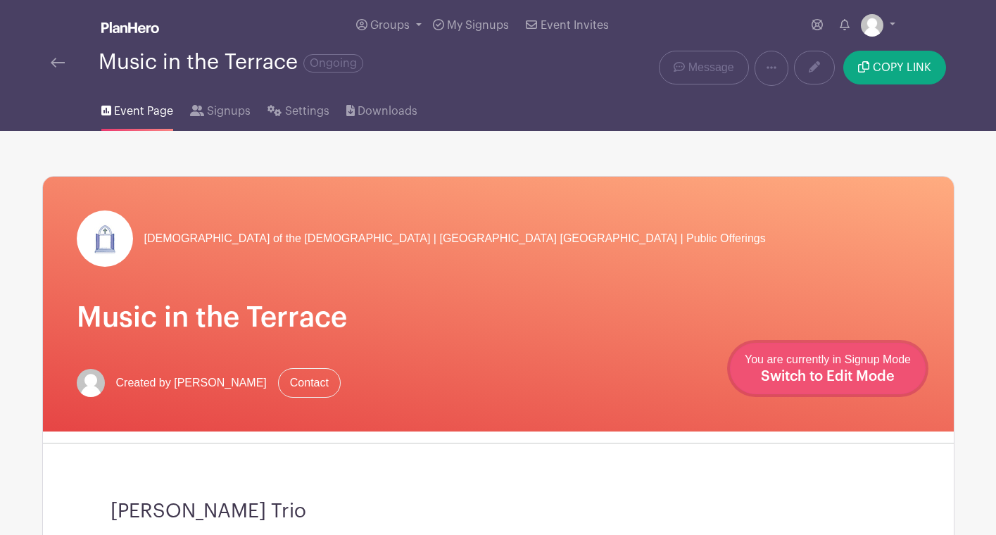
click at [882, 381] on span "Switch to Edit Mode" at bounding box center [828, 376] width 134 height 14
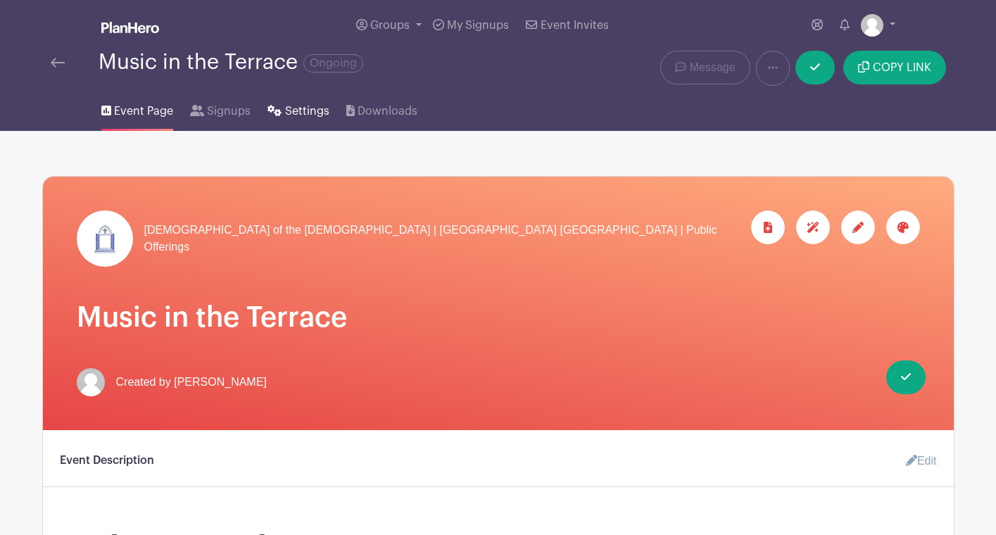
click at [300, 116] on span "Settings" at bounding box center [307, 111] width 44 height 17
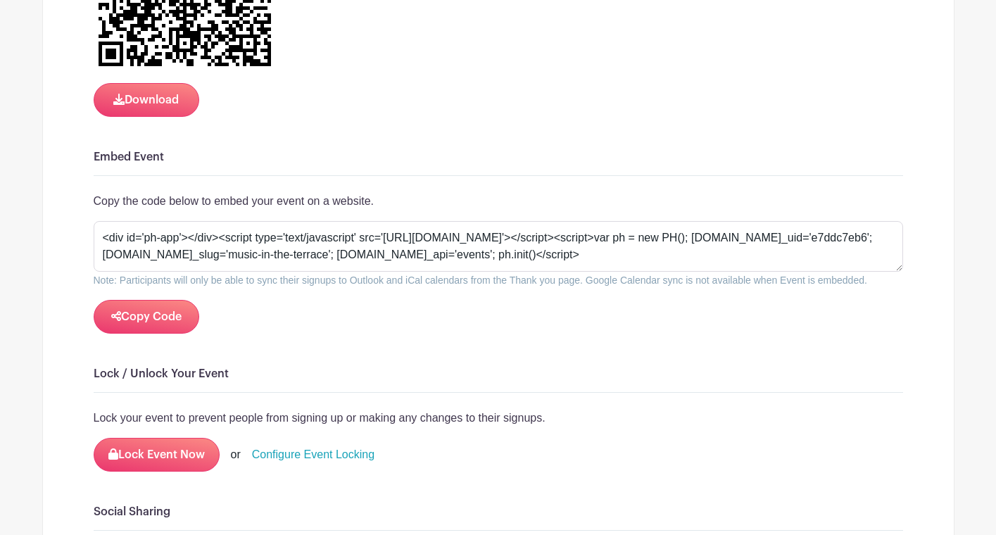
scroll to position [1194, 0]
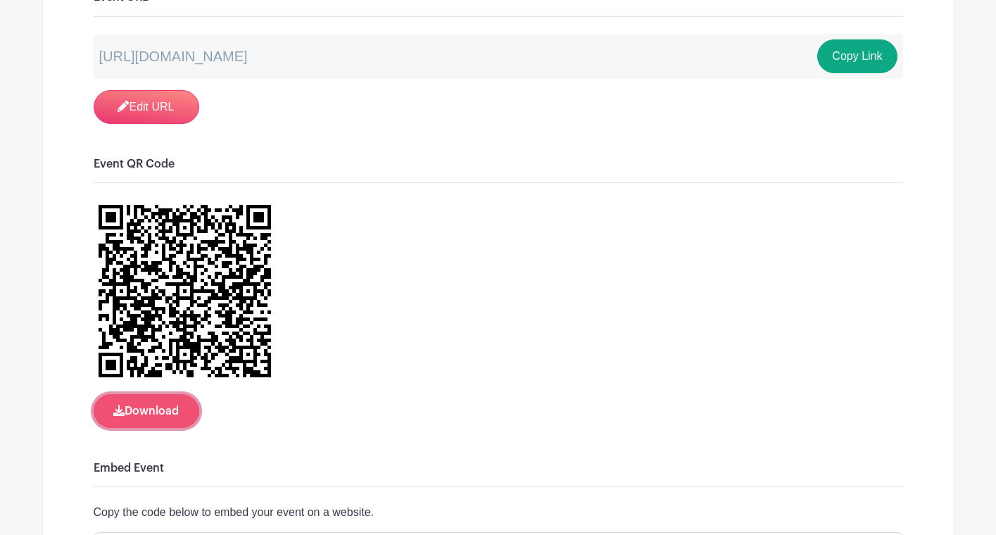
click at [139, 414] on button "Download" at bounding box center [147, 411] width 106 height 34
